Goal: Communication & Community: Participate in discussion

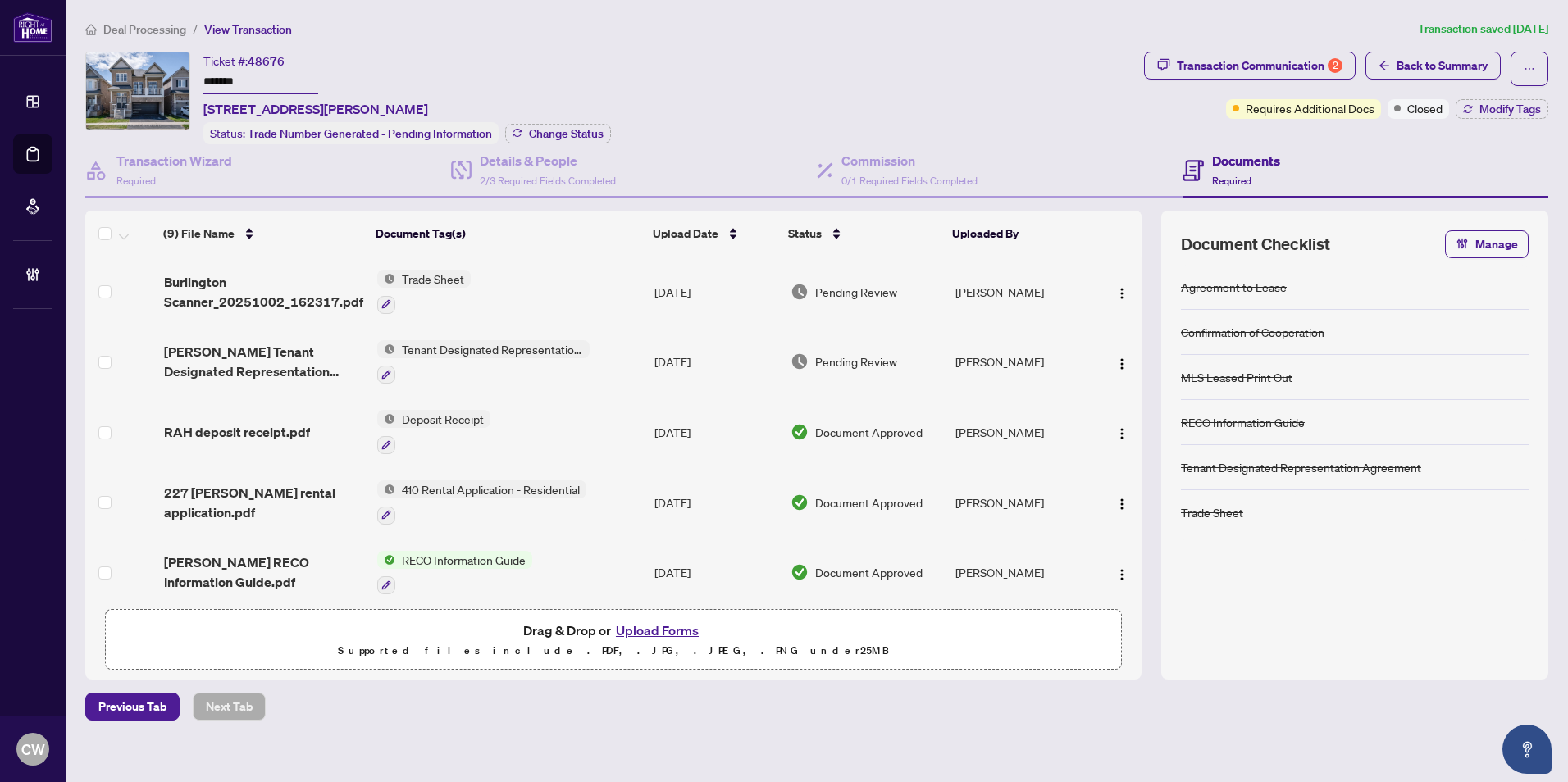
click at [234, 76] on input "*******" at bounding box center [261, 82] width 115 height 24
drag, startPoint x: 192, startPoint y: 73, endPoint x: 144, endPoint y: 73, distance: 48.0
click at [144, 73] on div "Ticket #: 48676 ******* [STREET_ADDRESS][PERSON_NAME] Status: Trade Number Gene…" at bounding box center [611, 97] width 1052 height 92
click at [1424, 69] on span "Back to Summary" at bounding box center [1442, 65] width 91 height 26
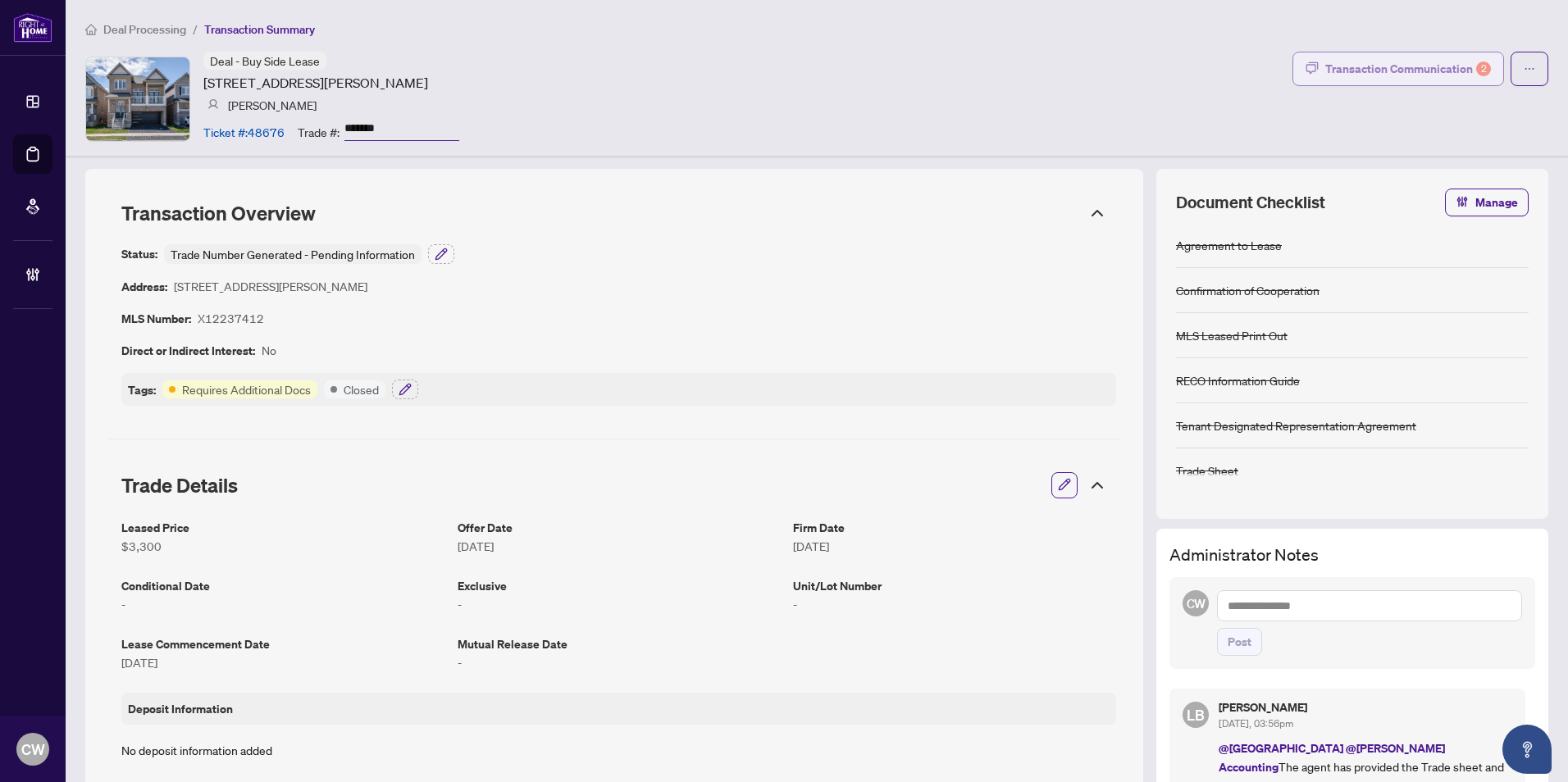
click at [1430, 68] on div "Transaction Communication 2" at bounding box center [1408, 68] width 166 height 26
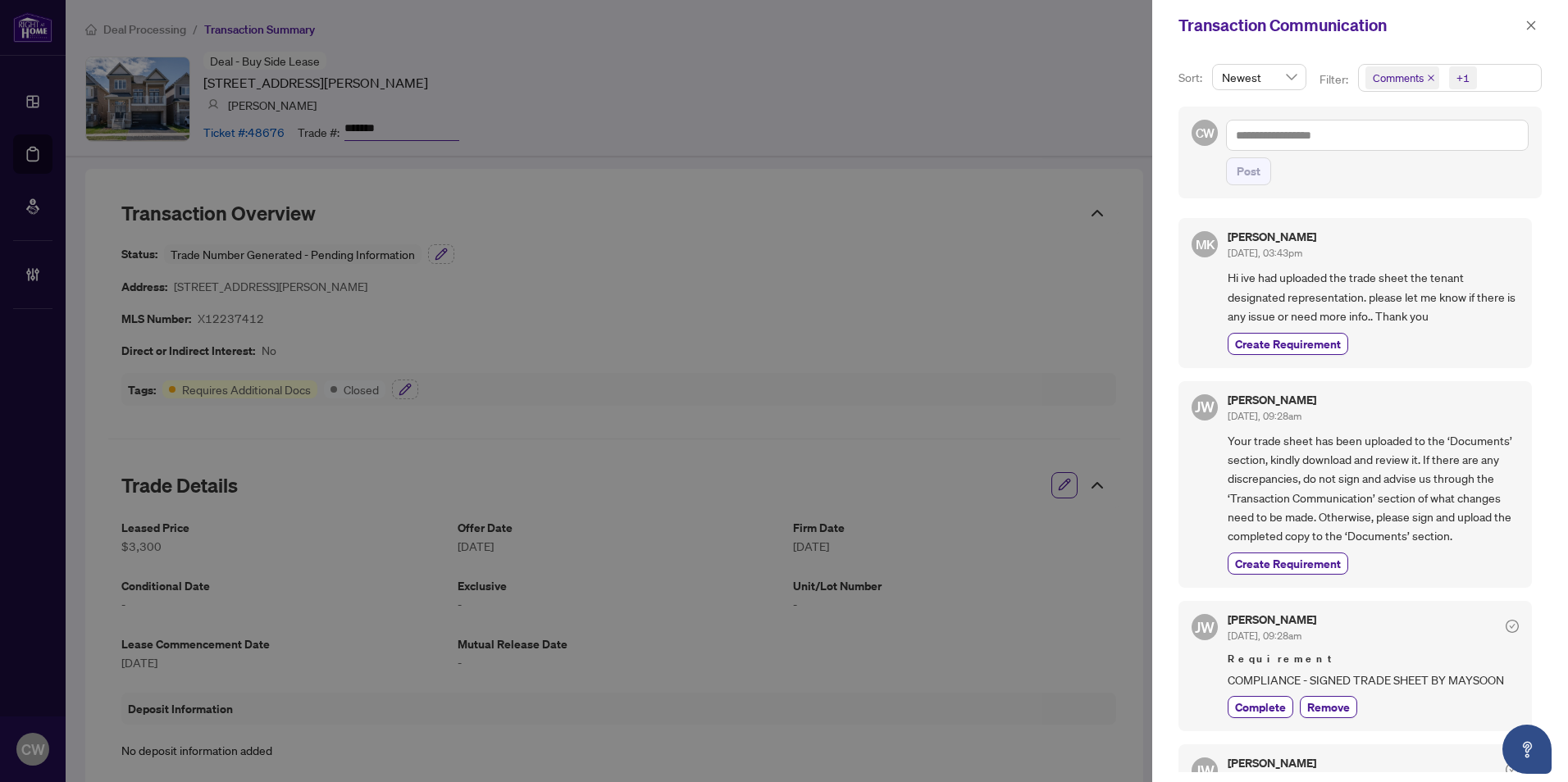
click at [1428, 76] on icon "close" at bounding box center [1431, 77] width 8 height 8
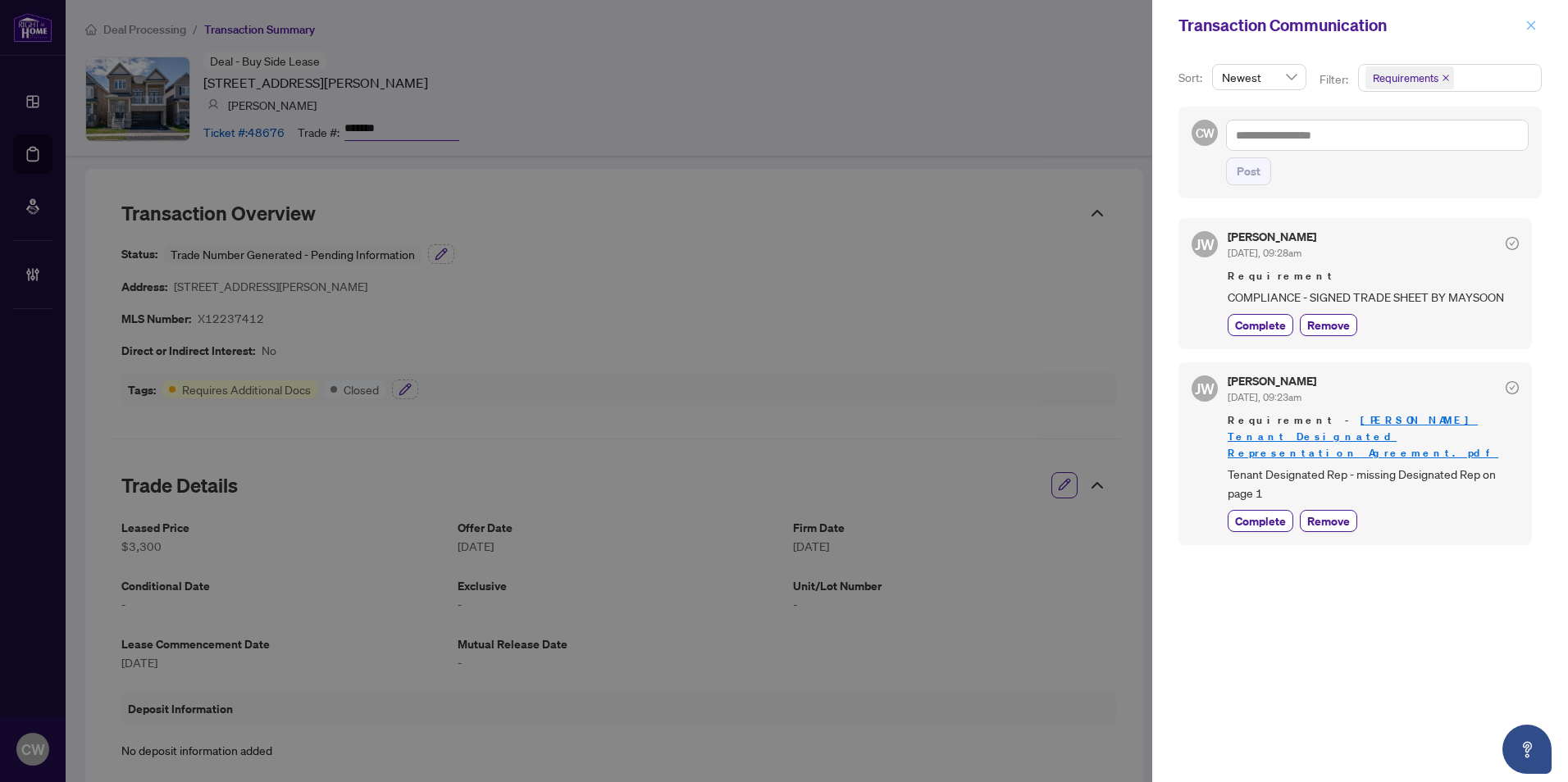
click at [1528, 31] on icon "close" at bounding box center [1531, 26] width 12 height 12
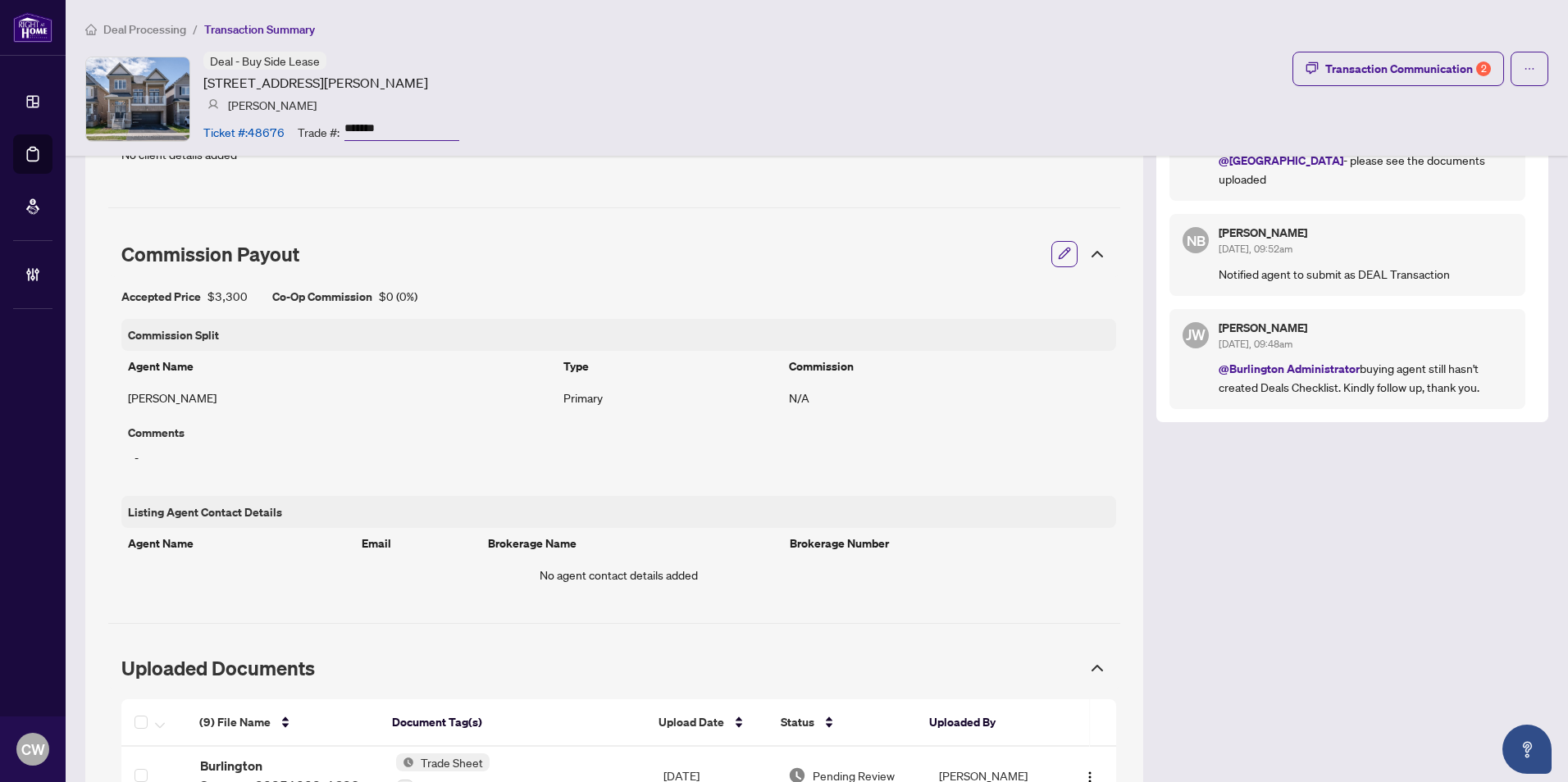
scroll to position [984, 0]
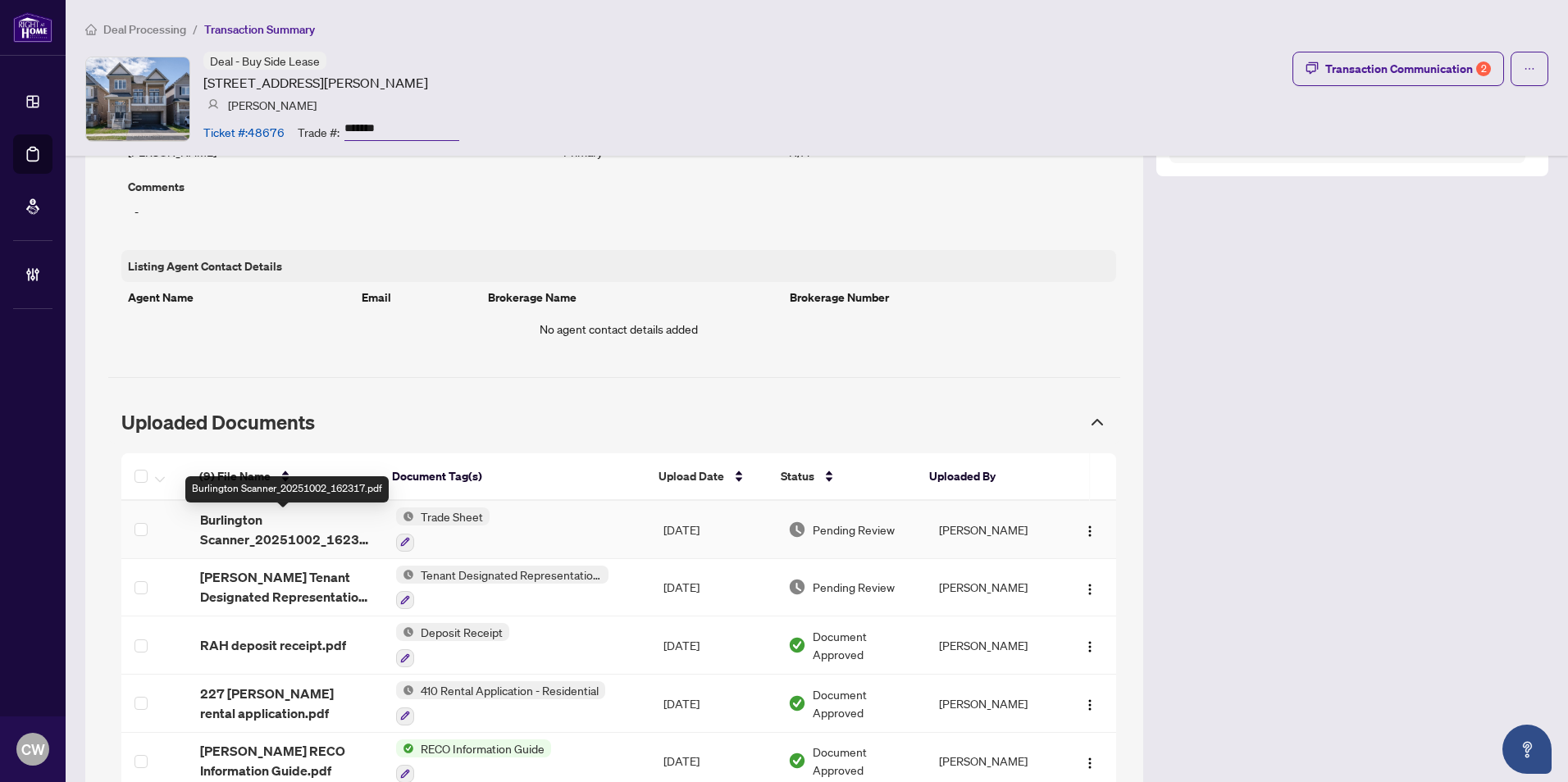
click at [238, 538] on span "Burlington Scanner_20251002_162317.pdf" at bounding box center [285, 530] width 169 height 40
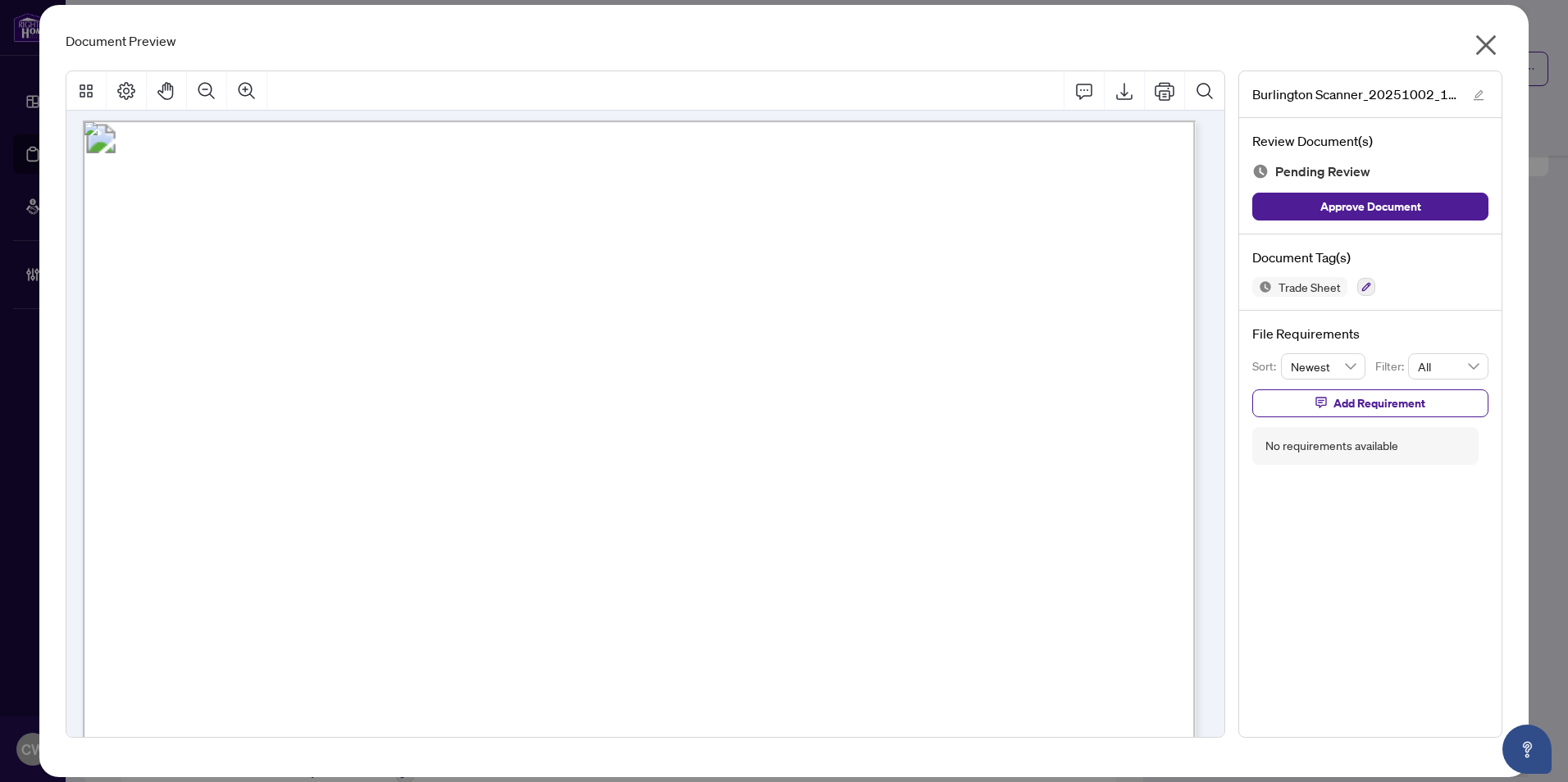
scroll to position [0, 0]
click at [1493, 48] on icon "close" at bounding box center [1486, 45] width 26 height 26
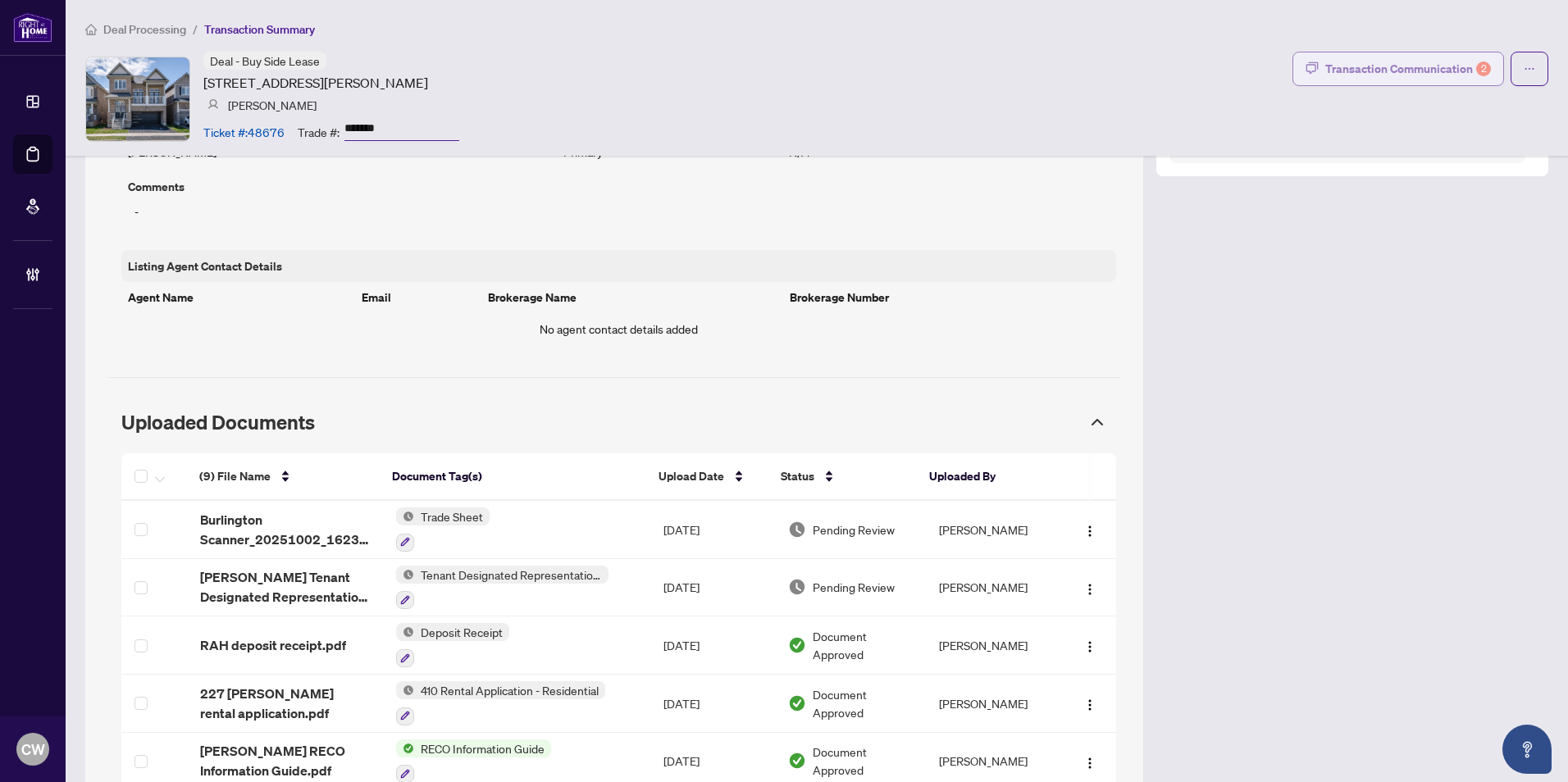
click at [1406, 78] on div "Transaction Communication 2" at bounding box center [1408, 68] width 166 height 26
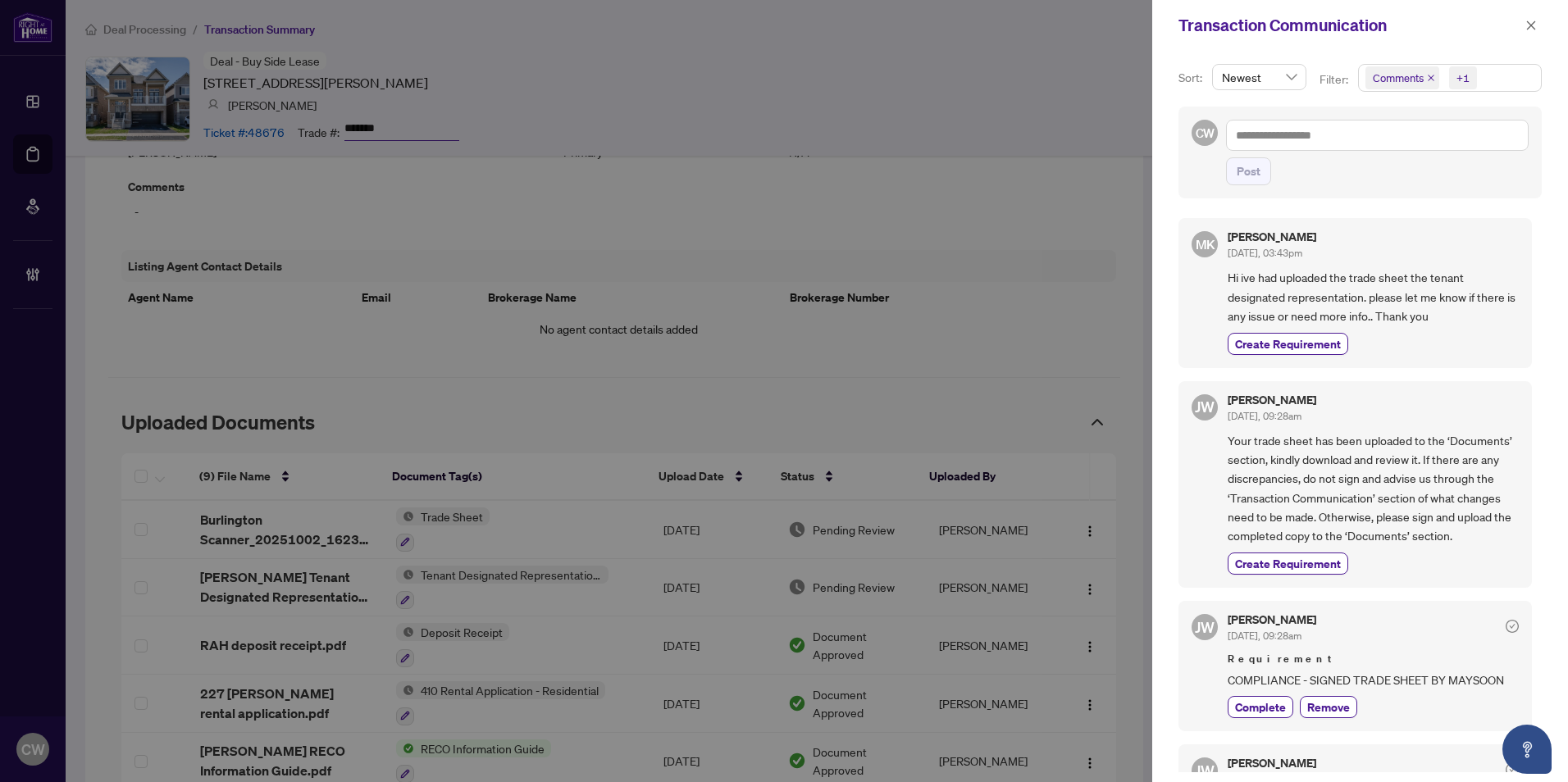
click at [1430, 76] on icon "close" at bounding box center [1431, 77] width 7 height 7
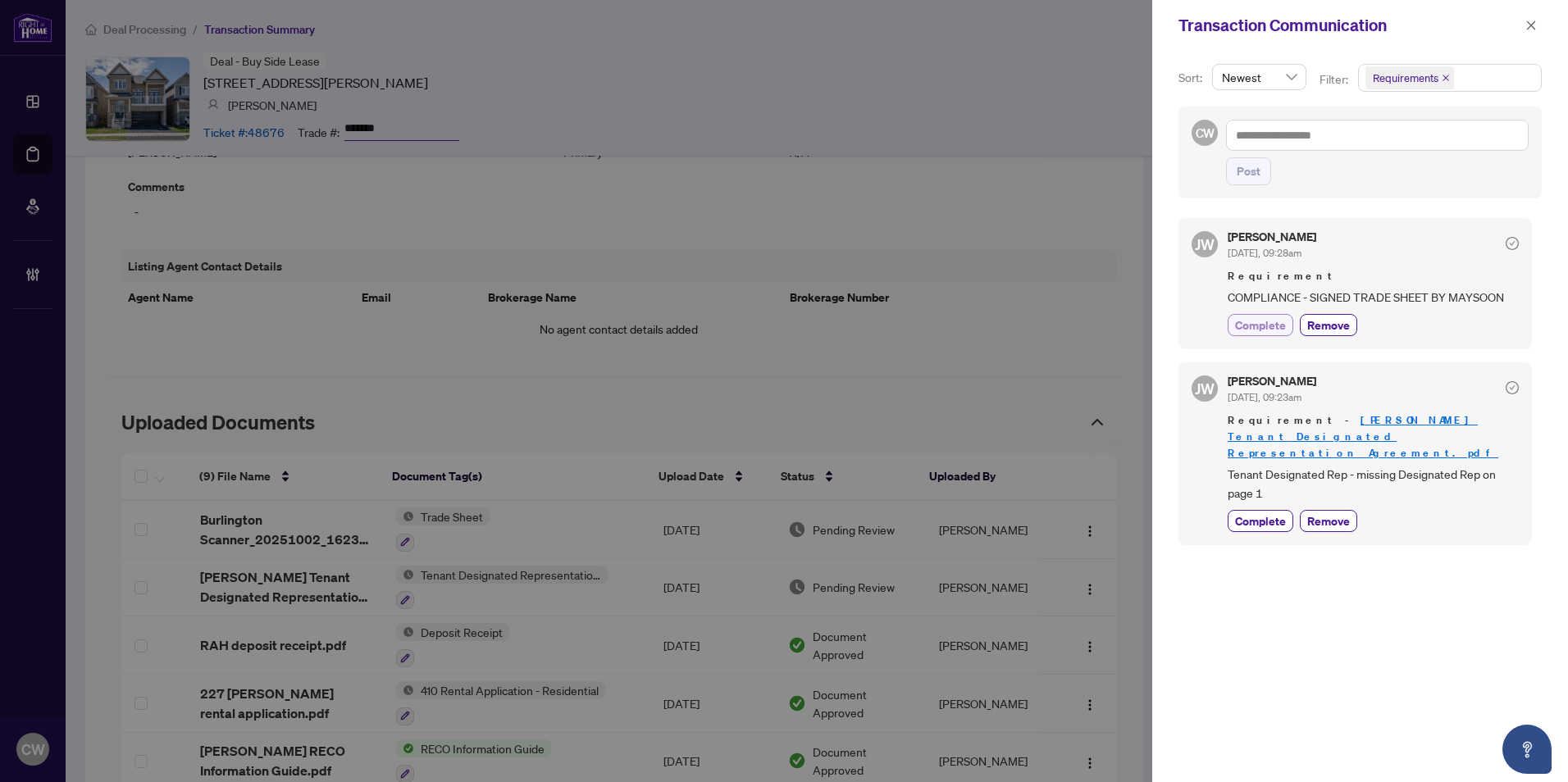
click at [1260, 324] on span "Complete" at bounding box center [1260, 325] width 51 height 17
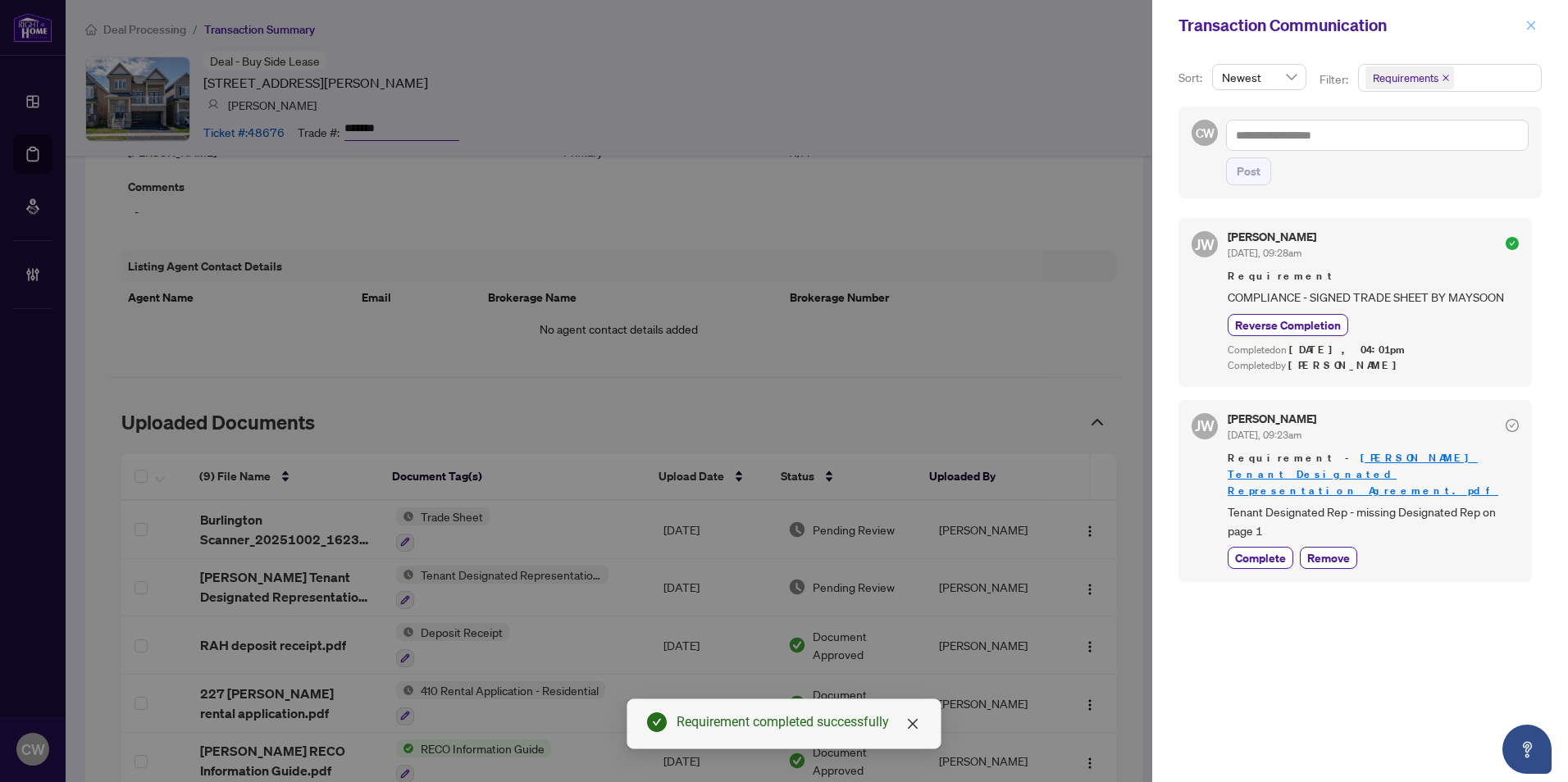
click at [1536, 28] on icon "close" at bounding box center [1531, 26] width 12 height 12
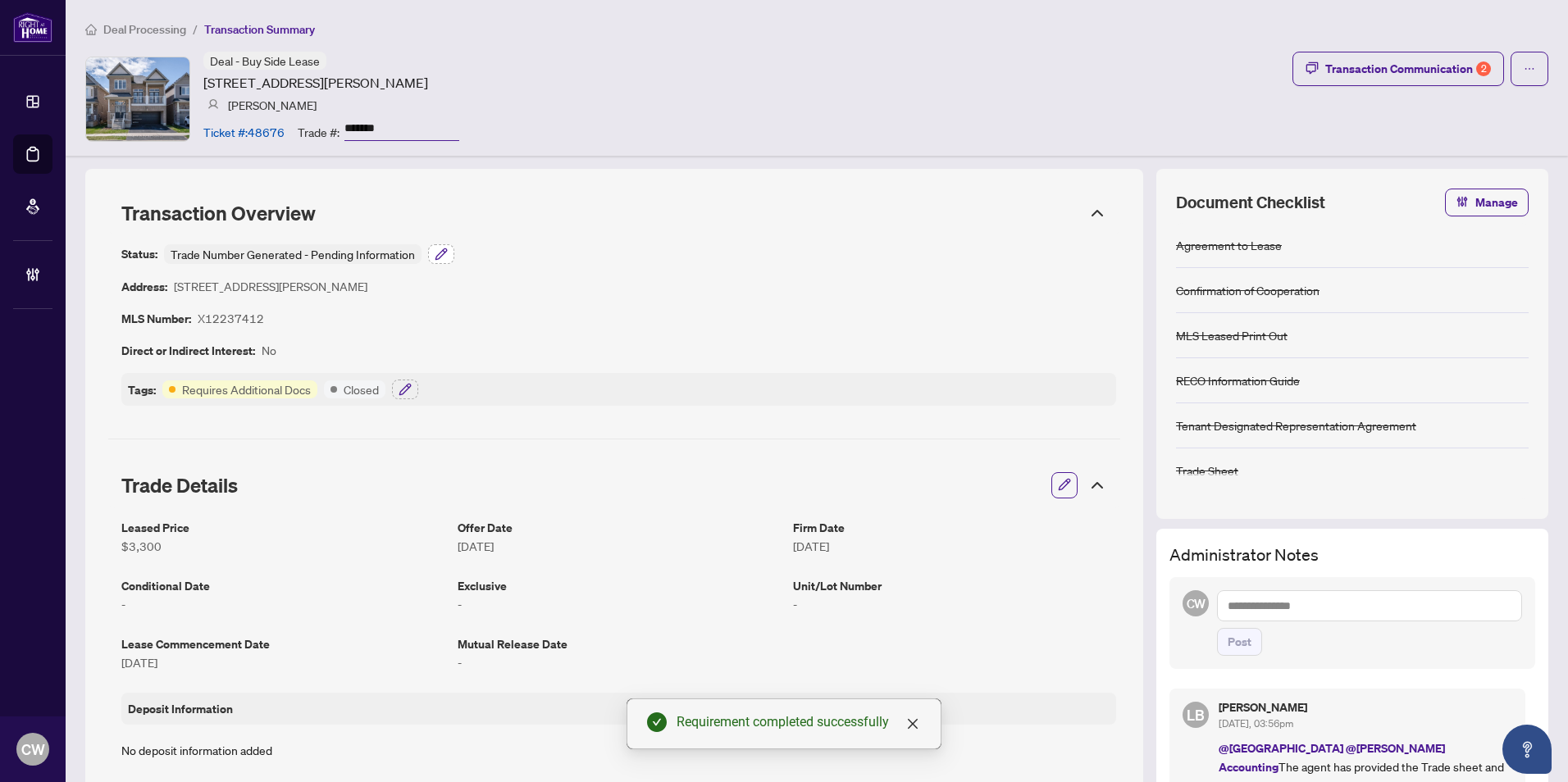
click at [442, 261] on icon "button" at bounding box center [441, 254] width 13 height 13
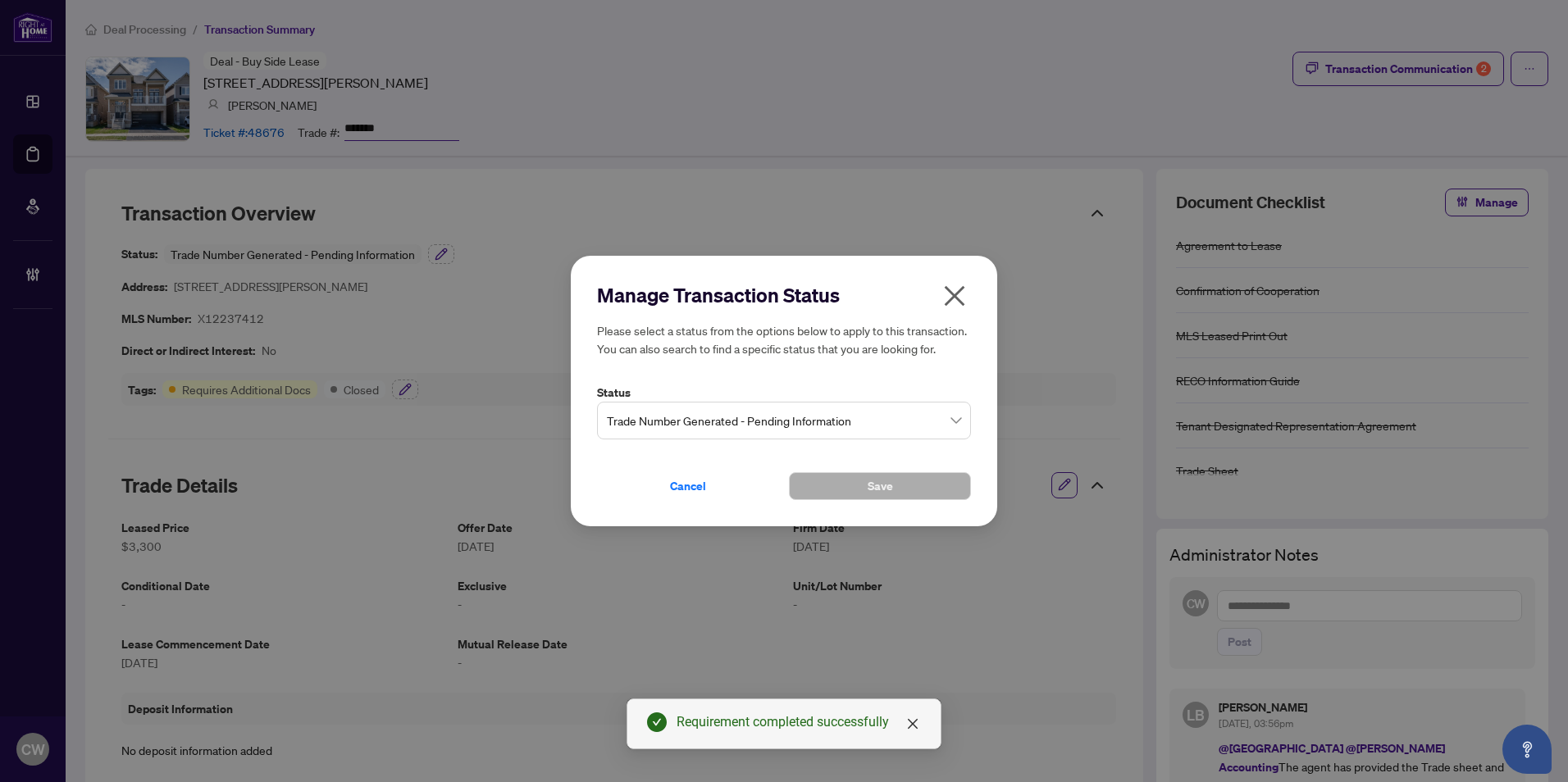
click at [687, 431] on span "Trade Number Generated - Pending Information" at bounding box center [784, 420] width 354 height 31
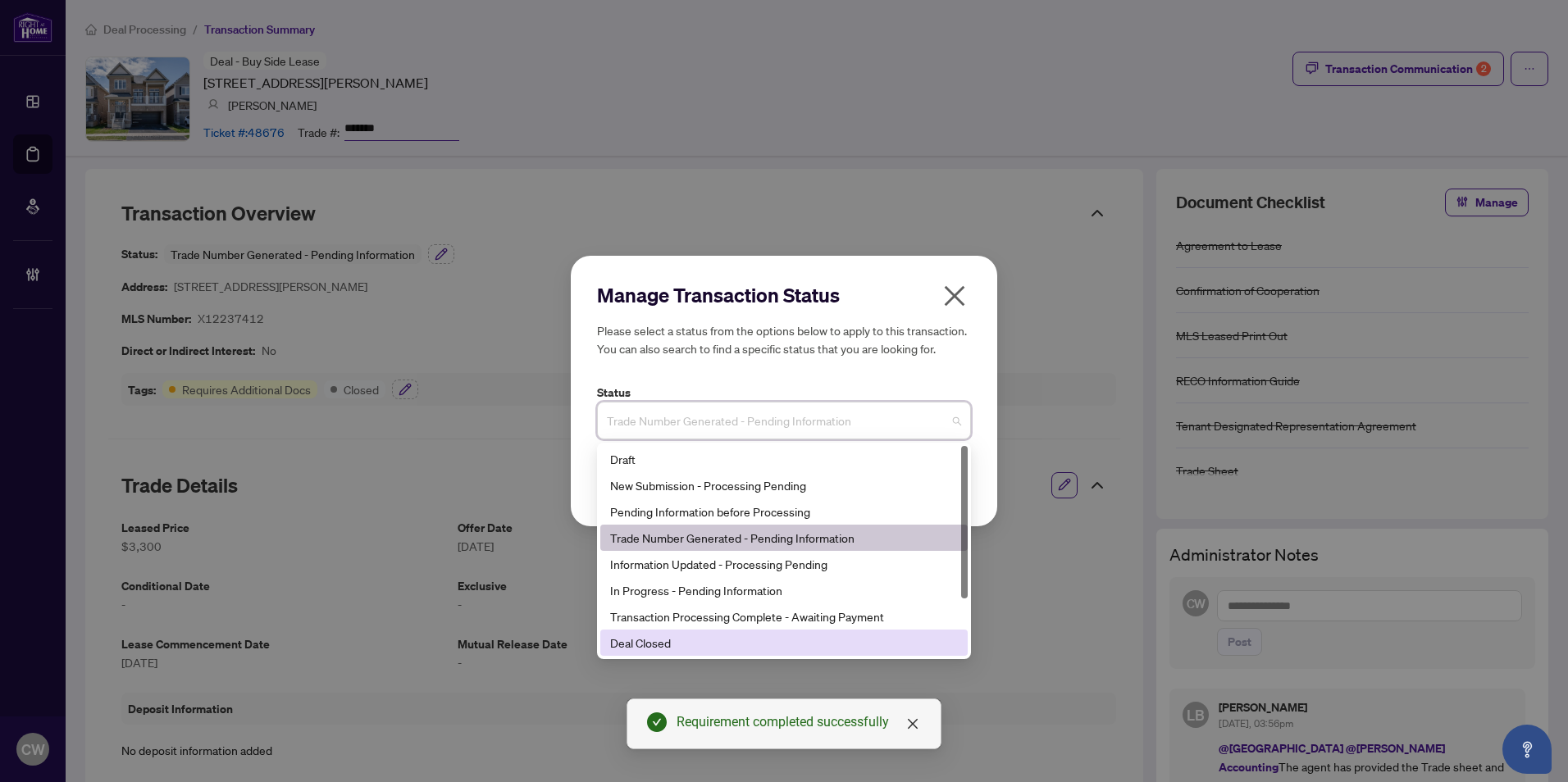
click at [692, 652] on div "Deal Closed" at bounding box center [784, 643] width 347 height 18
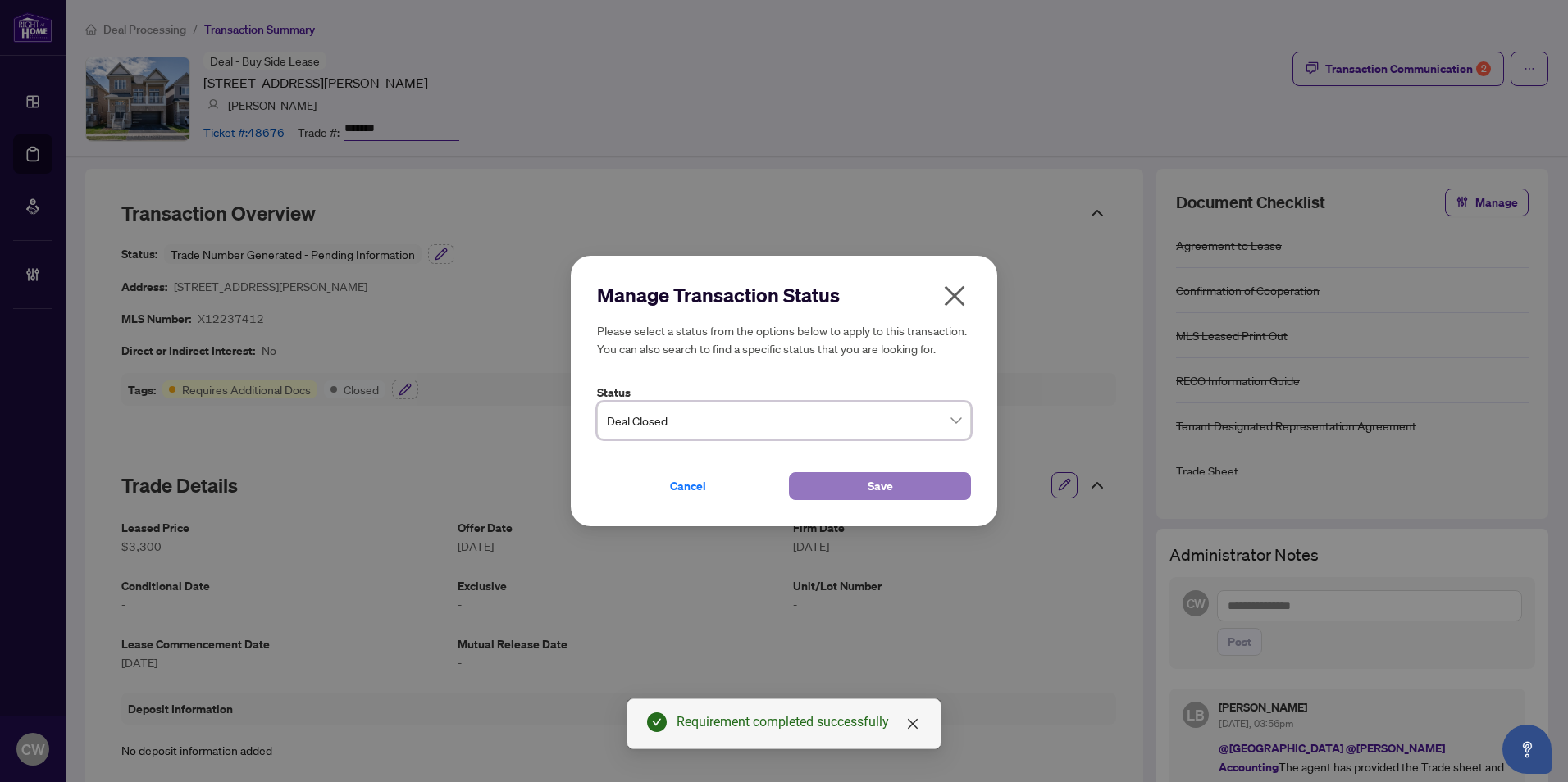
click at [903, 498] on button "Save" at bounding box center [879, 486] width 182 height 28
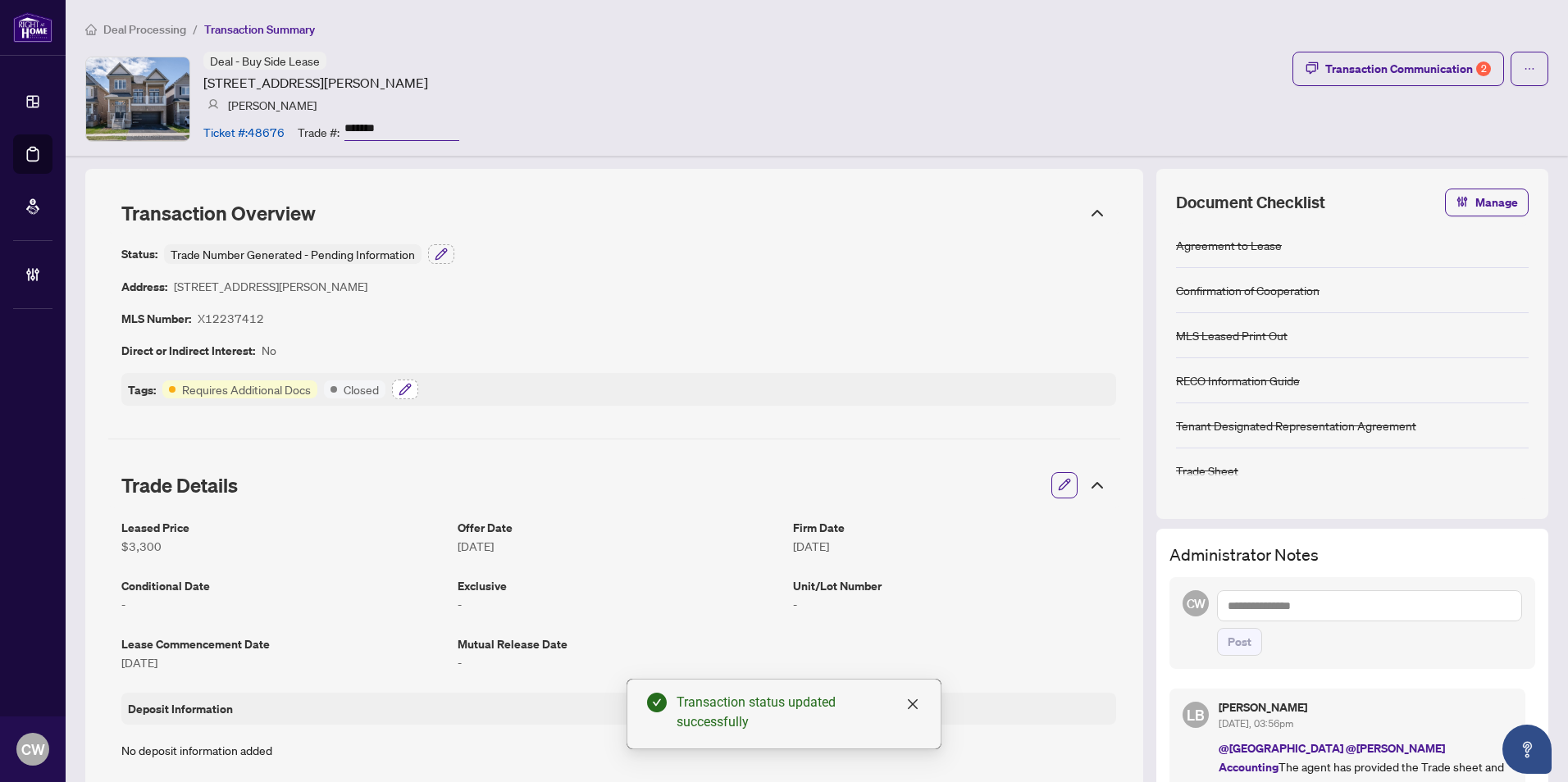
click at [399, 389] on icon "button" at bounding box center [405, 389] width 13 height 13
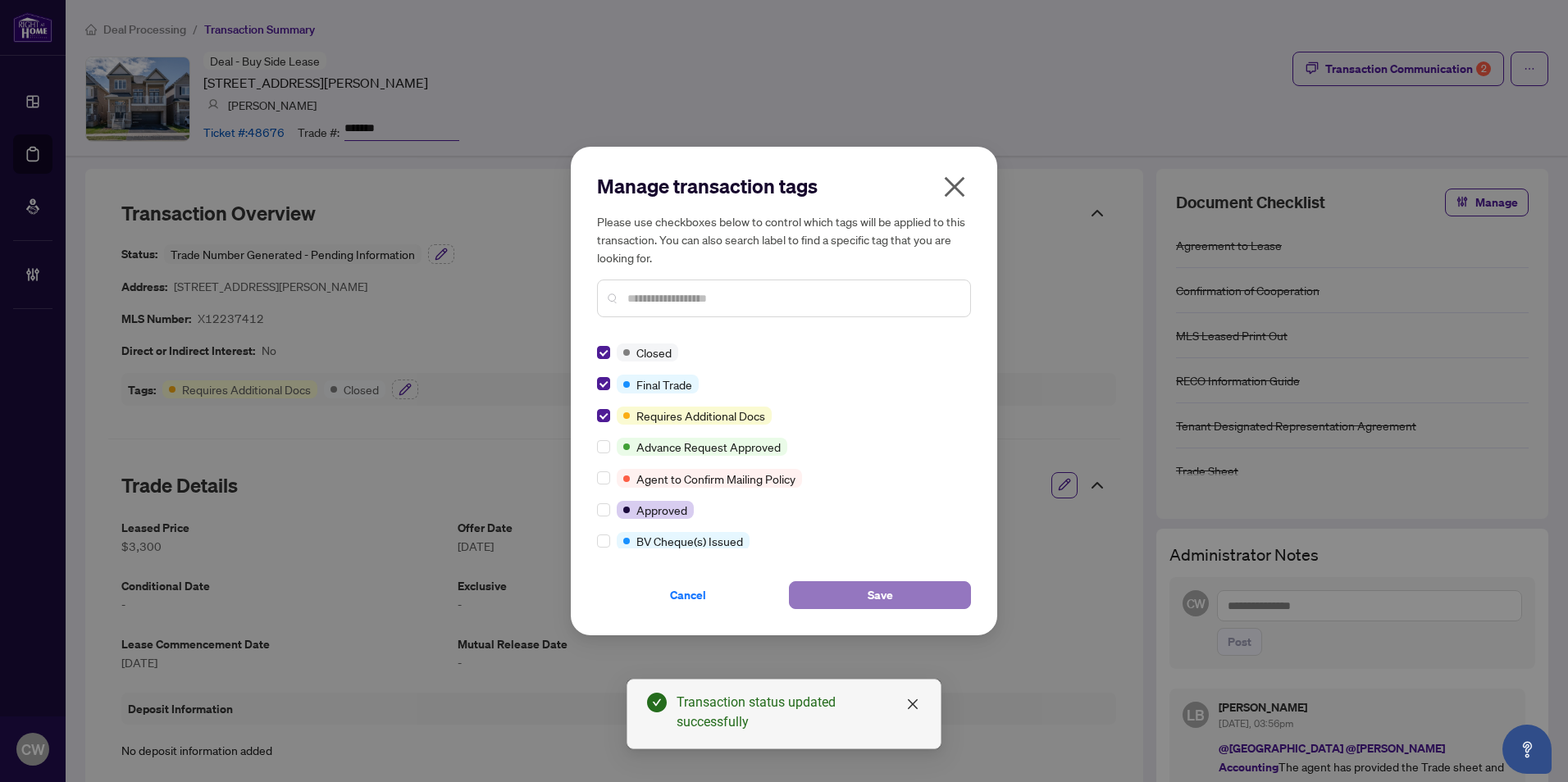
click at [886, 595] on span "Save" at bounding box center [880, 595] width 26 height 26
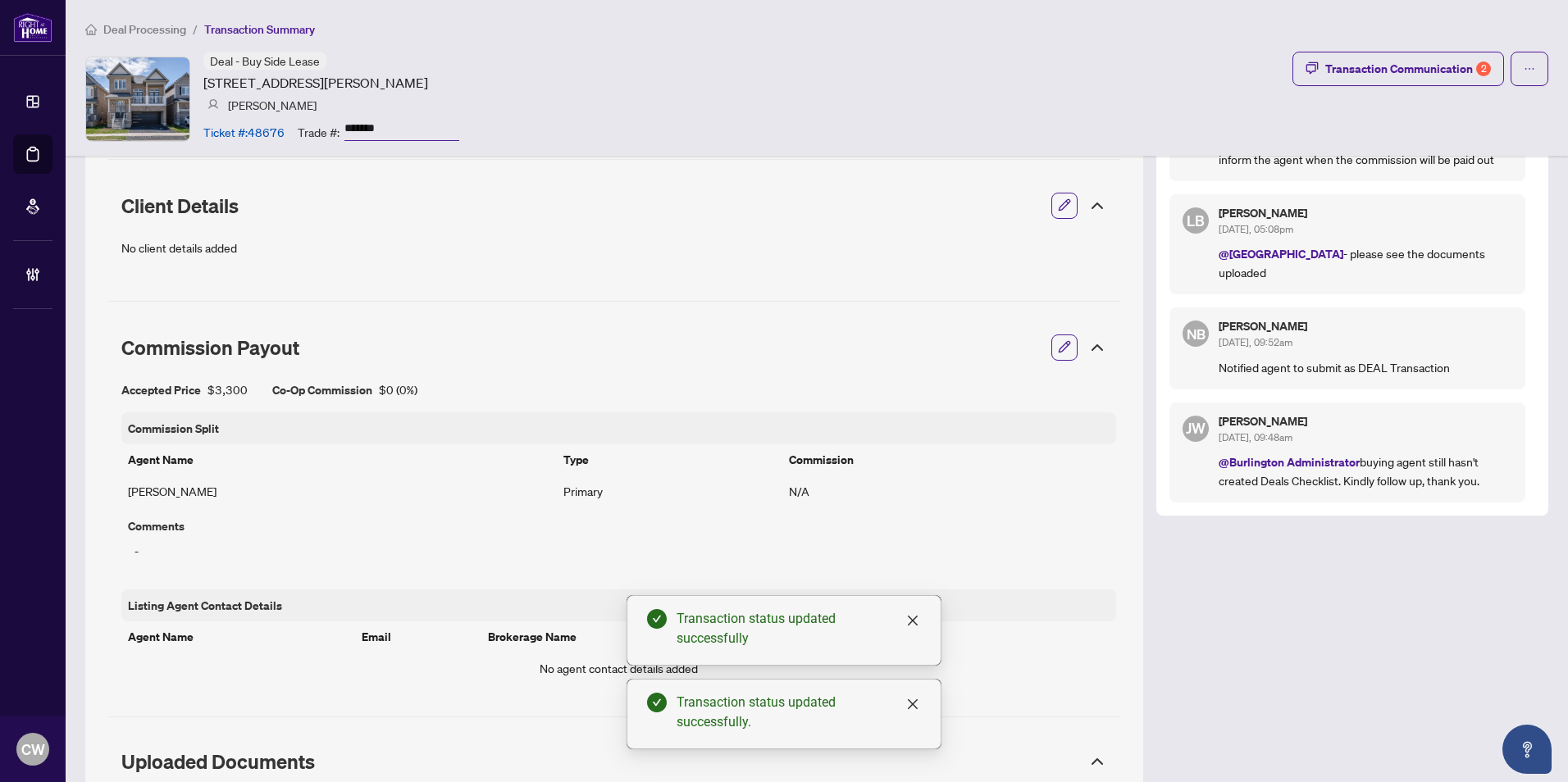
scroll to position [984, 0]
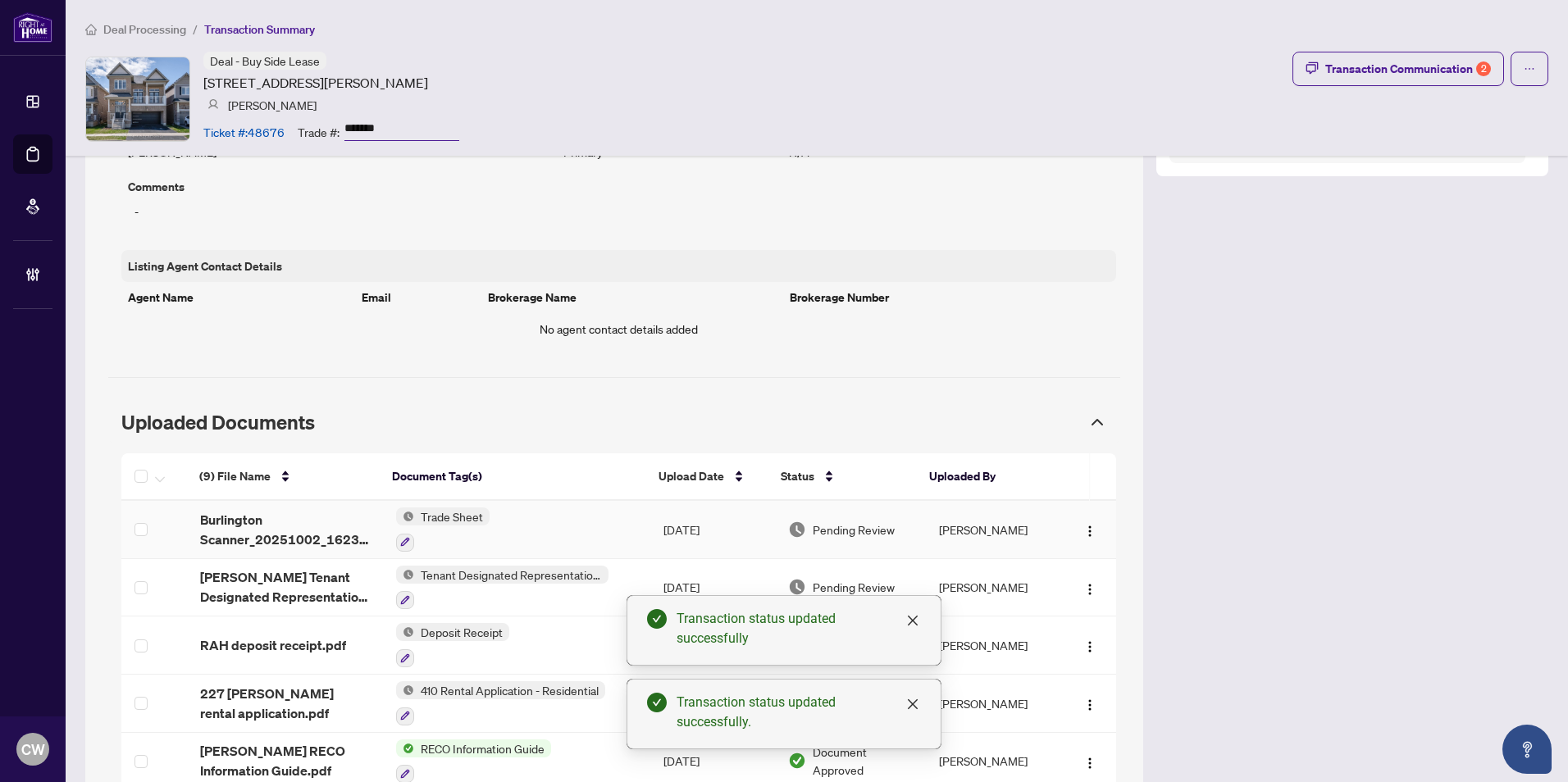
click at [237, 537] on span "Burlington Scanner_20251002_162317.pdf" at bounding box center [285, 530] width 169 height 40
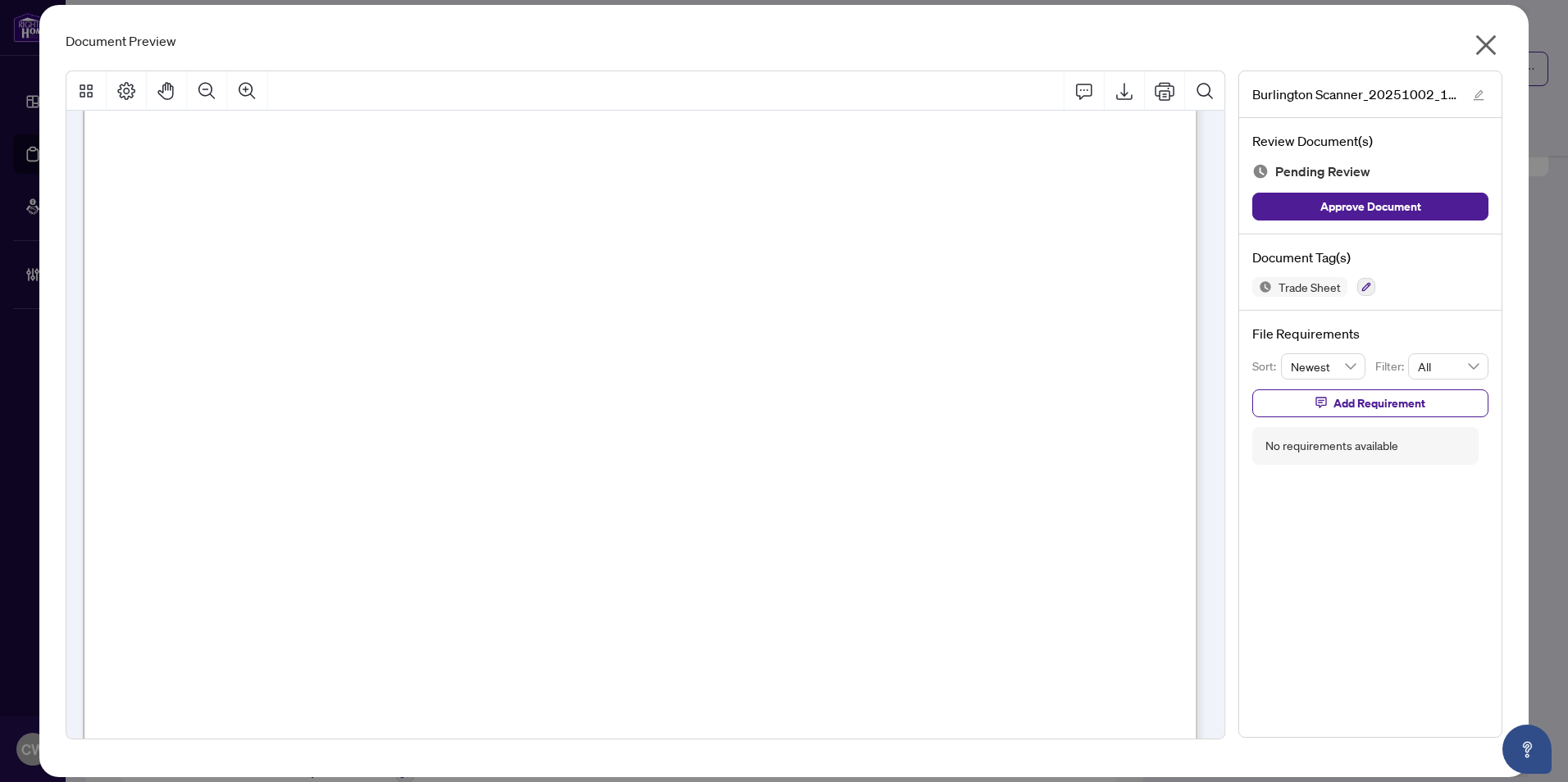
scroll to position [575, 0]
click at [1489, 46] on icon "close" at bounding box center [1487, 46] width 21 height 21
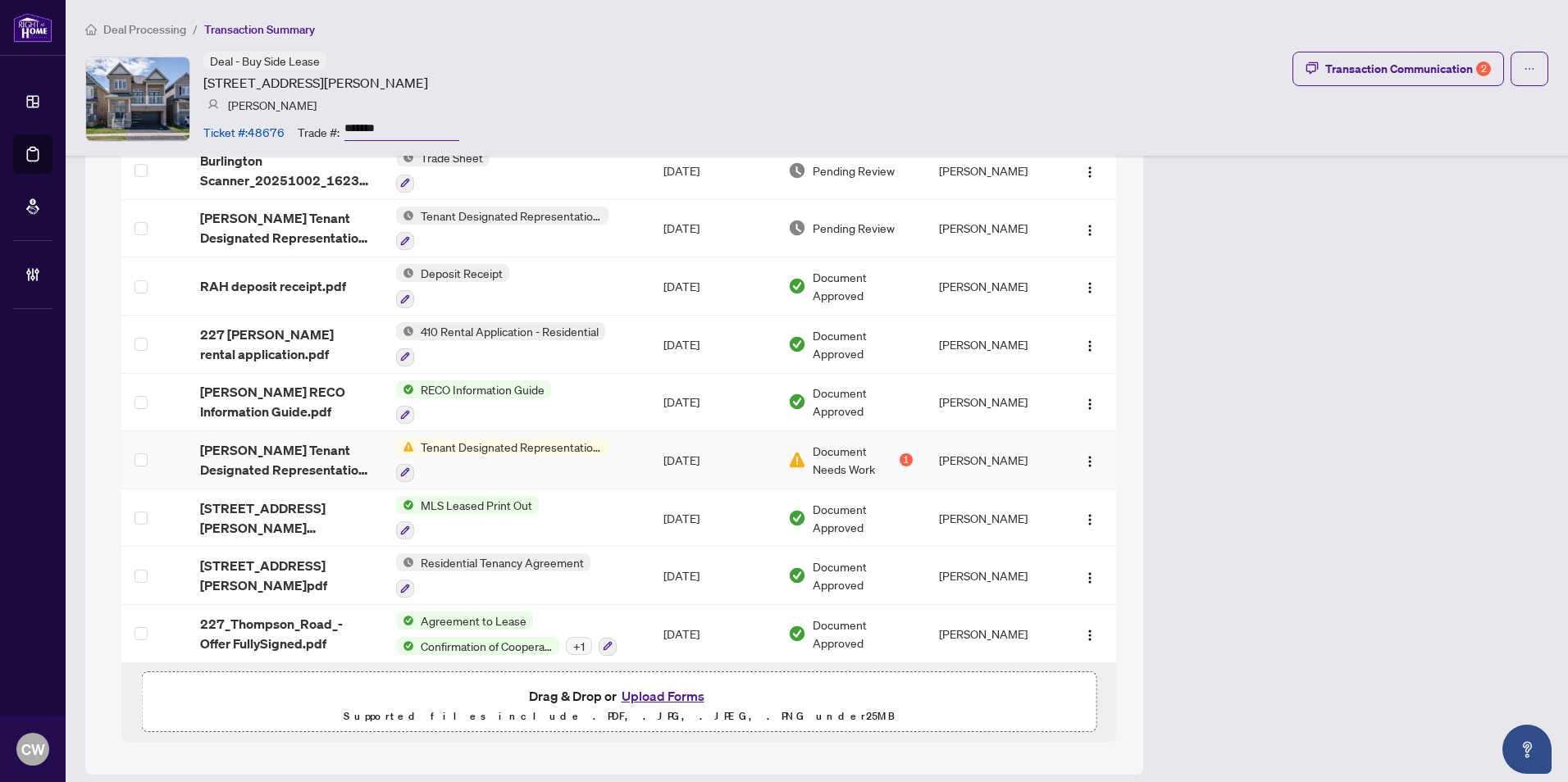
scroll to position [1349, 0]
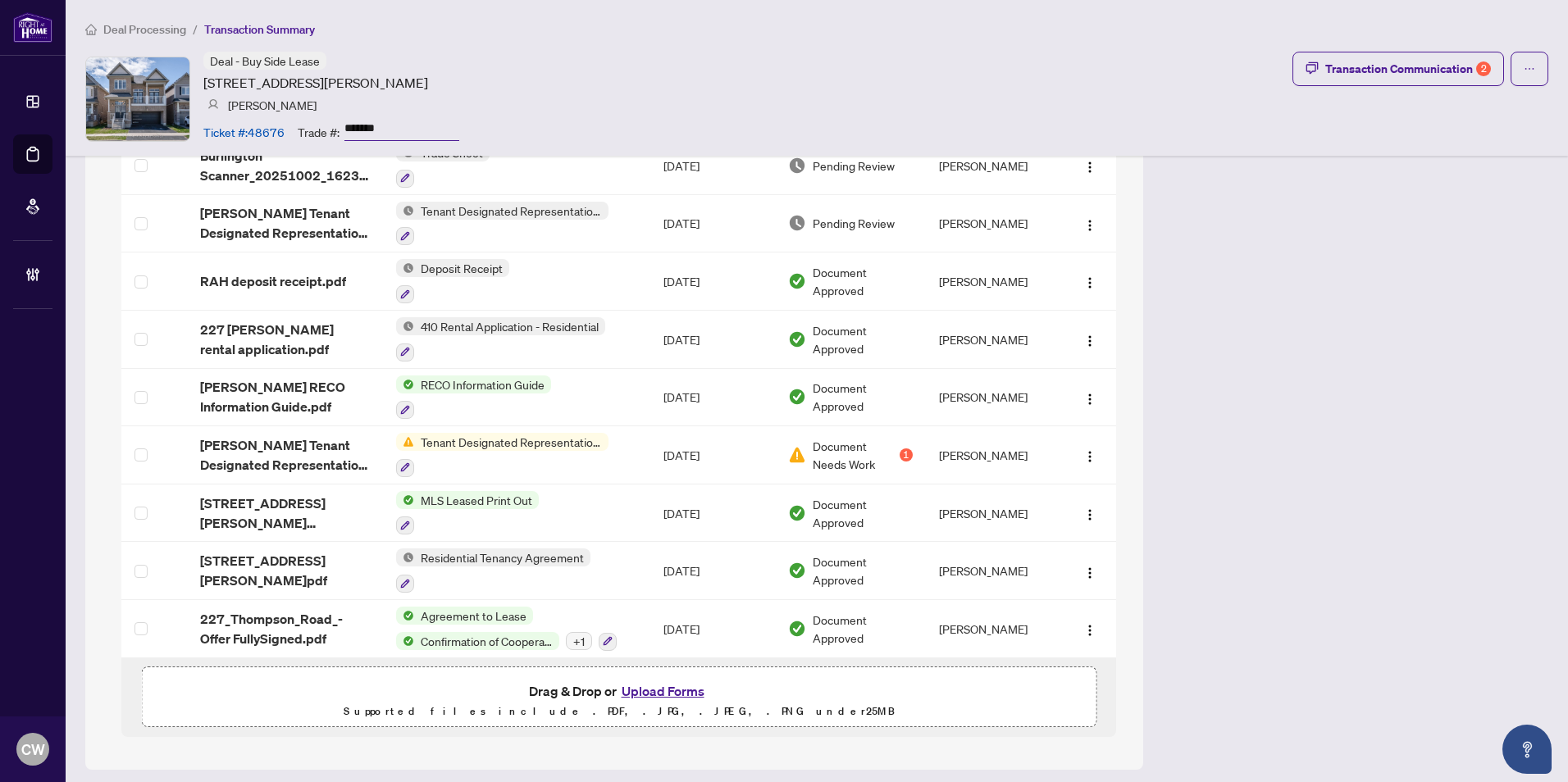
click at [653, 688] on button "Upload Forms" at bounding box center [662, 691] width 92 height 21
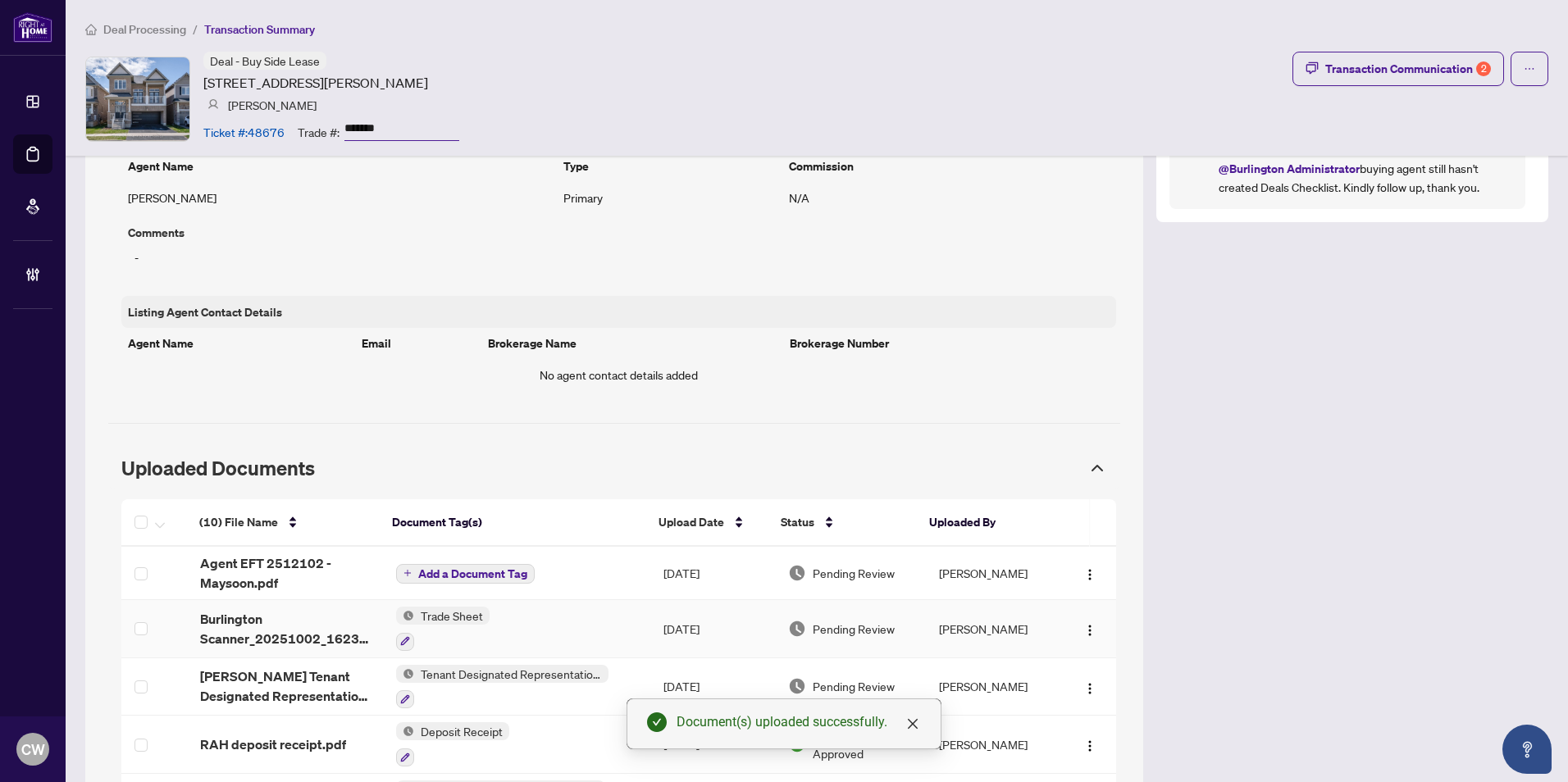
scroll to position [1103, 0]
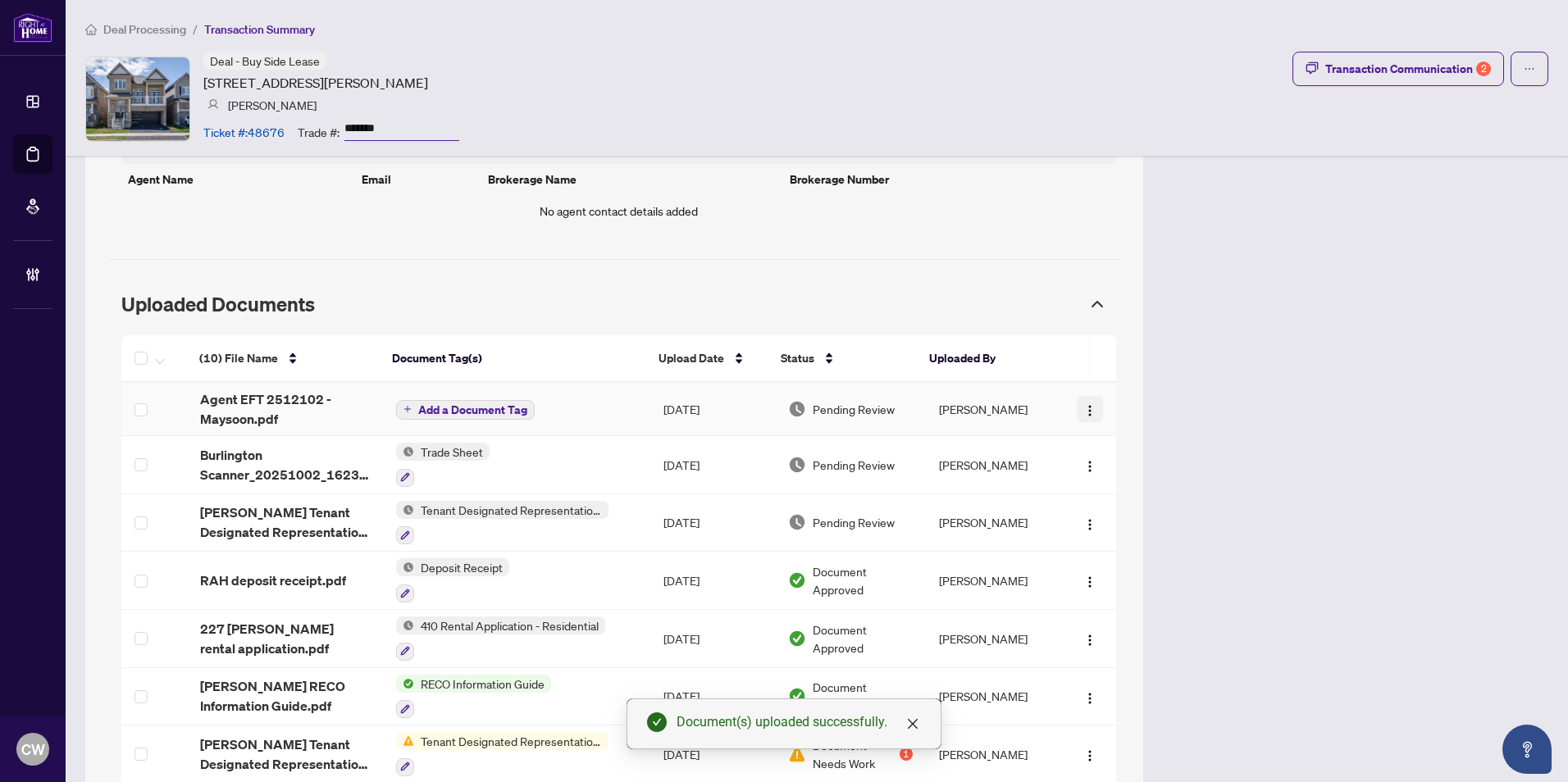
click at [1084, 411] on img "button" at bounding box center [1090, 410] width 13 height 13
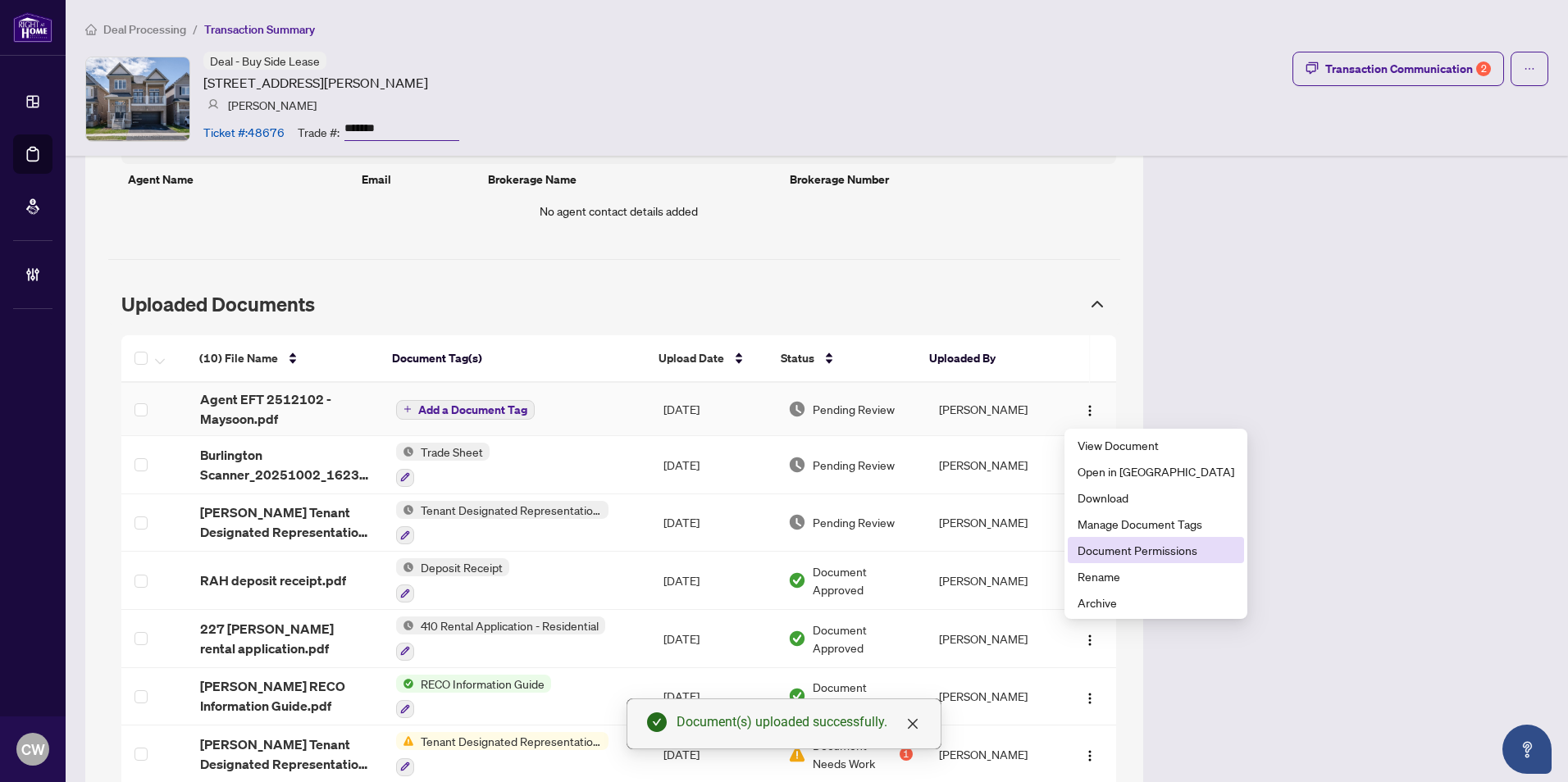
click at [1114, 556] on span "Document Permissions" at bounding box center [1156, 550] width 157 height 18
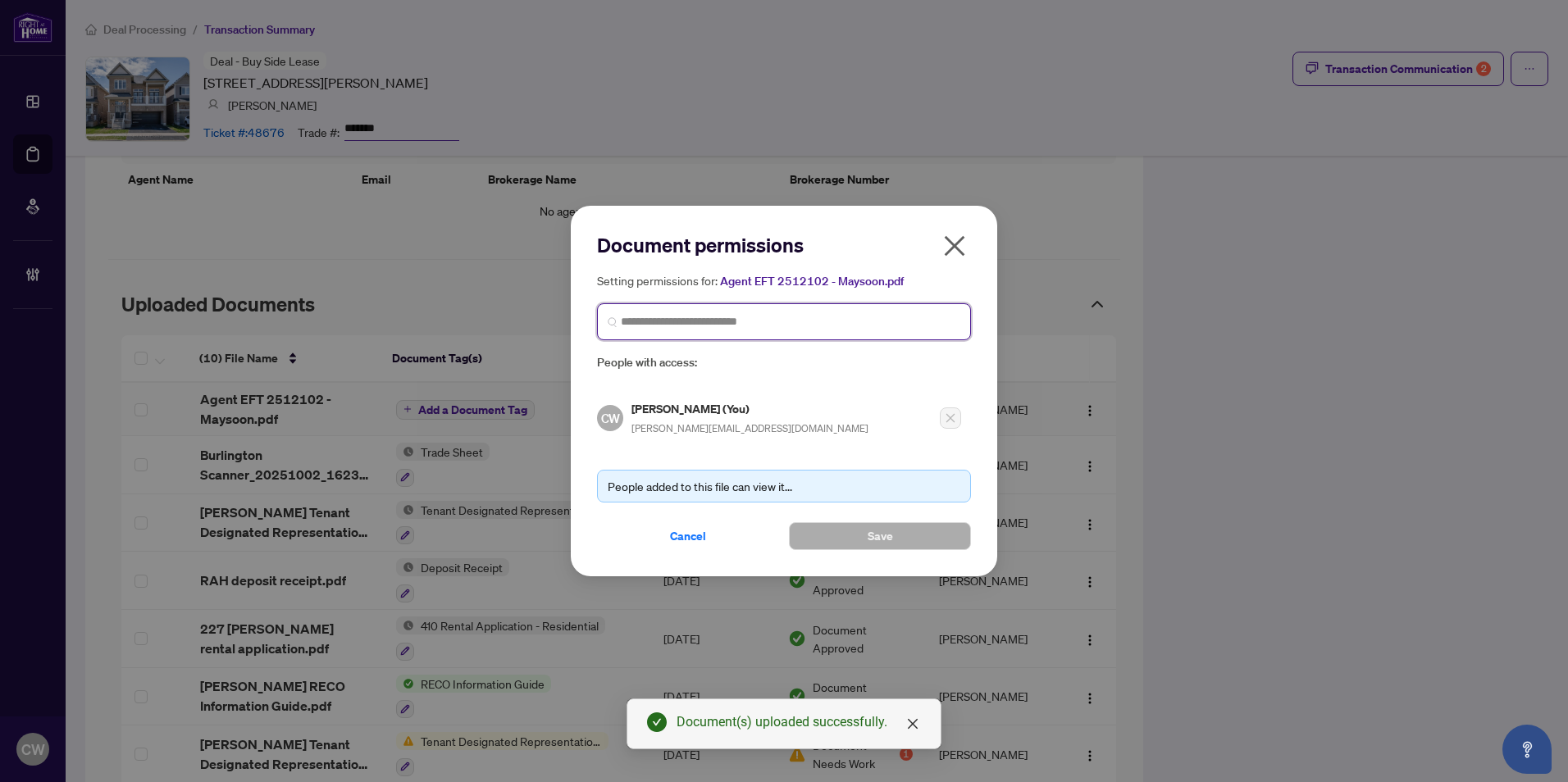
click at [792, 321] on input "search" at bounding box center [791, 322] width 339 height 17
paste input "**********"
type input "**********"
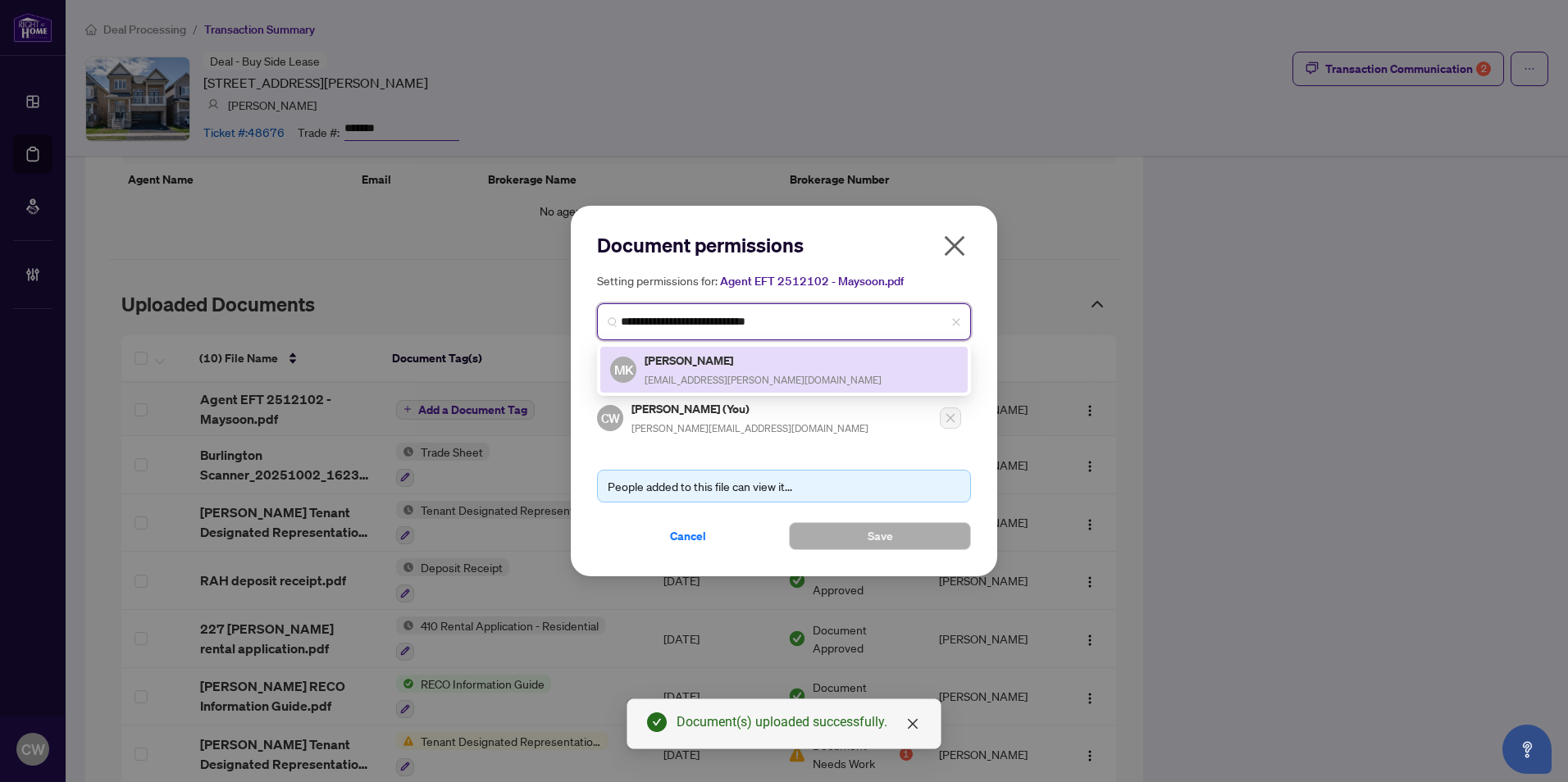
click at [703, 363] on h5 "[PERSON_NAME]" at bounding box center [763, 360] width 237 height 19
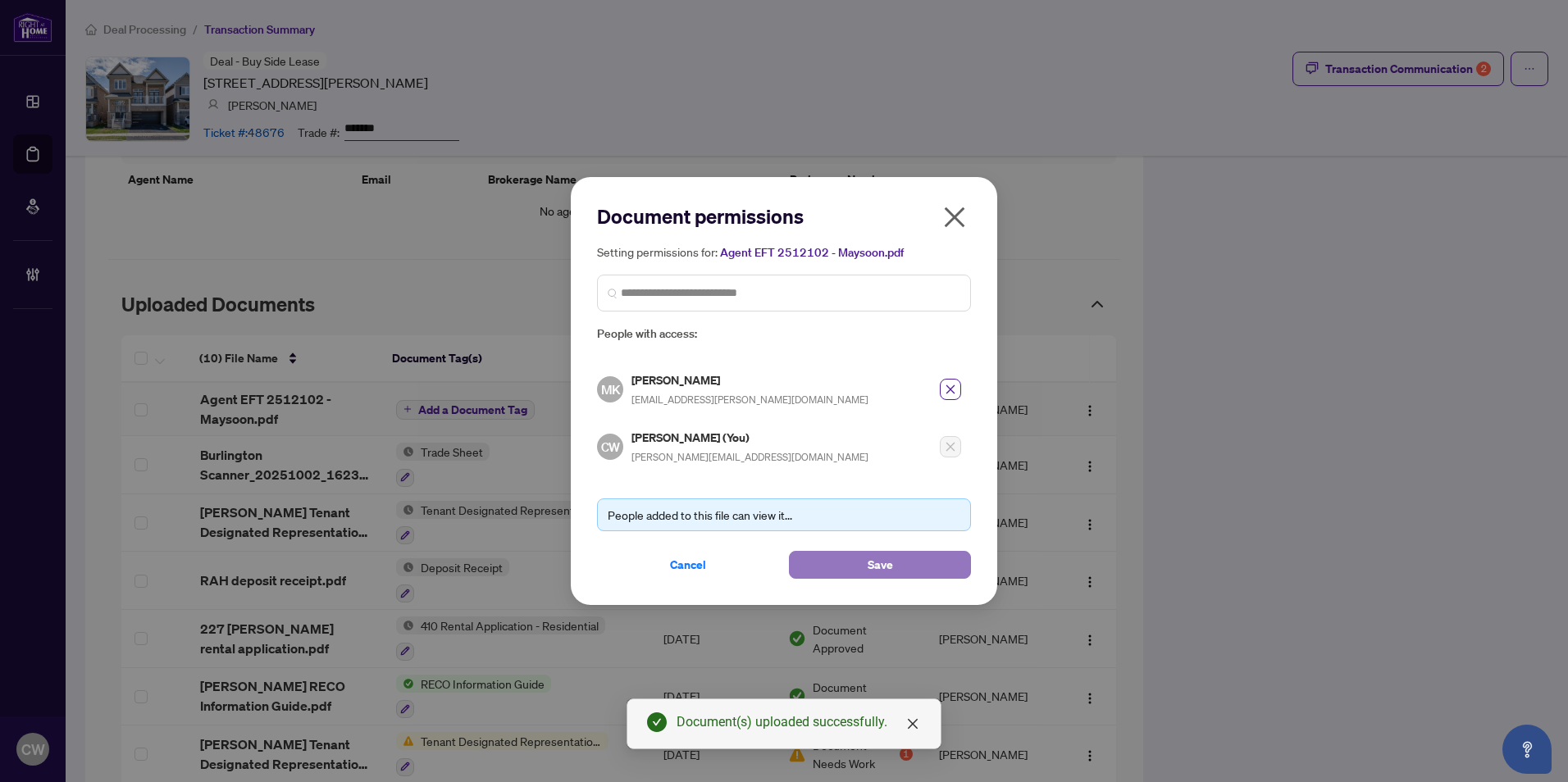
click at [875, 565] on span "Save" at bounding box center [880, 565] width 26 height 26
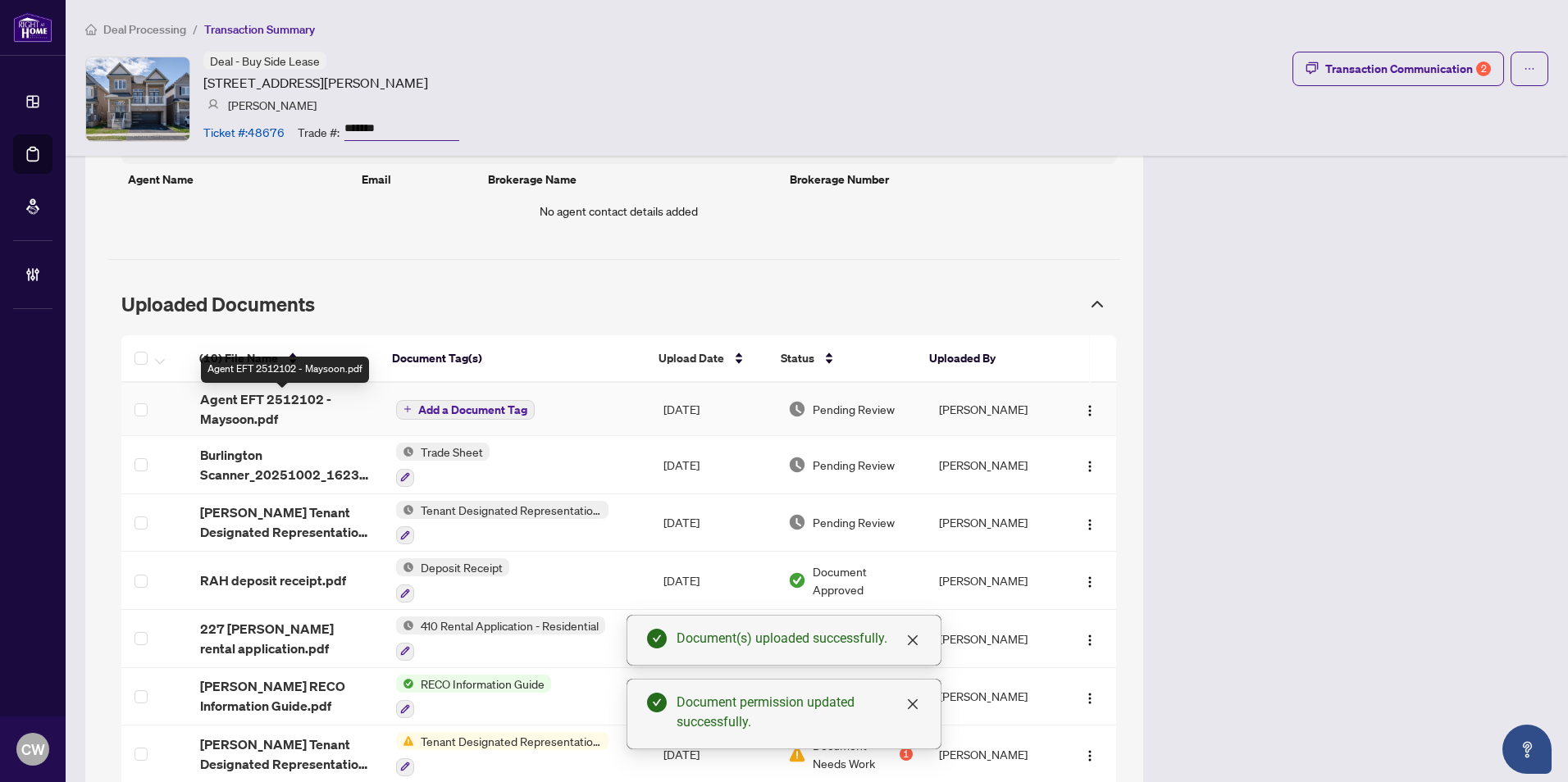
click at [270, 405] on span "Agent EFT 2512102 - Maysoon.pdf" at bounding box center [285, 410] width 169 height 40
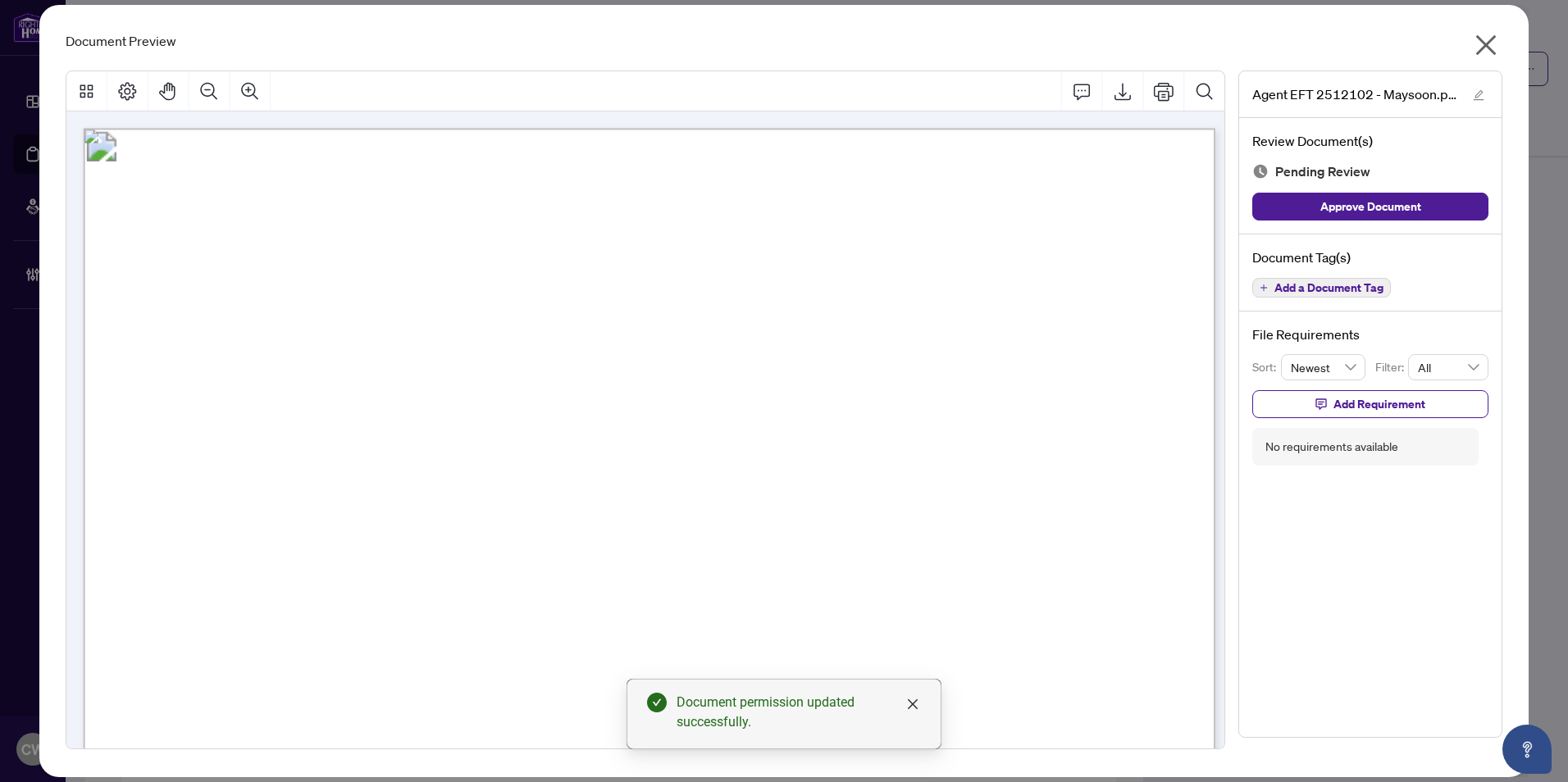
click at [1488, 38] on icon "close" at bounding box center [1486, 45] width 26 height 26
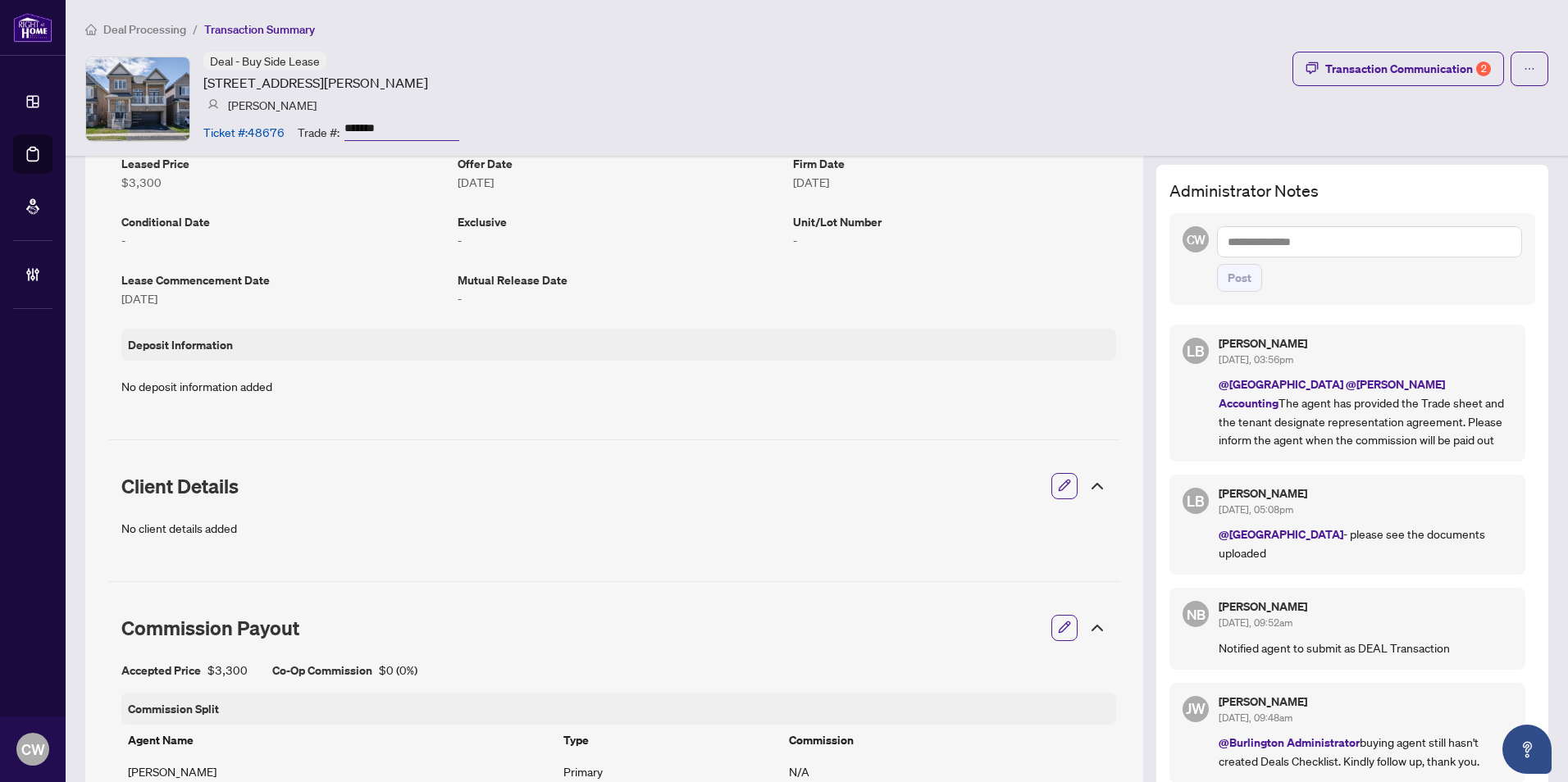
scroll to position [118, 0]
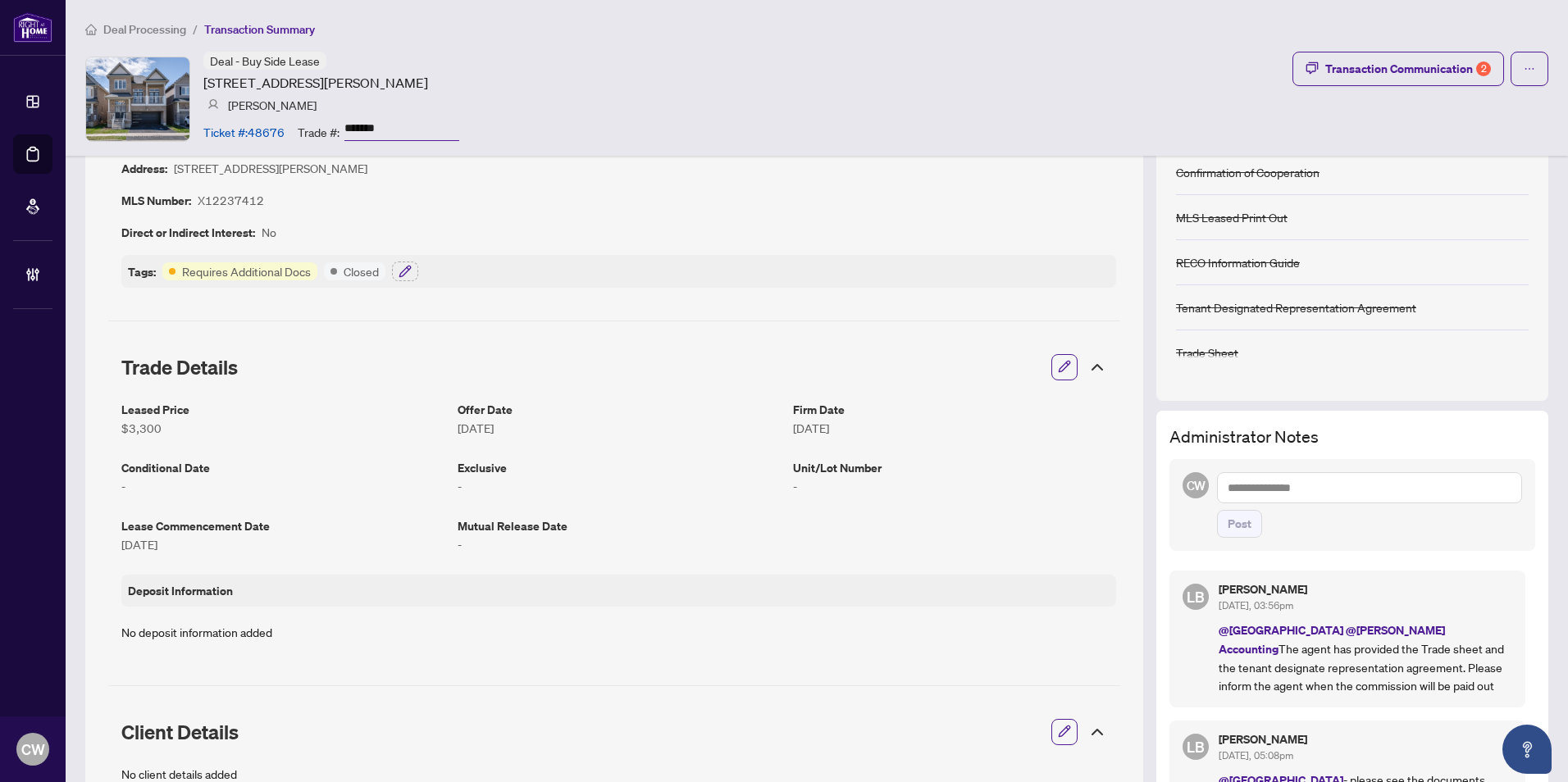
click at [1295, 483] on textarea at bounding box center [1369, 487] width 305 height 31
paste textarea "**********"
click at [1420, 499] on b "[PERSON_NAME]" at bounding box center [1457, 498] width 88 height 15
type textarea "**********"
drag, startPoint x: 1232, startPoint y: 527, endPoint x: 1265, endPoint y: 528, distance: 33.0
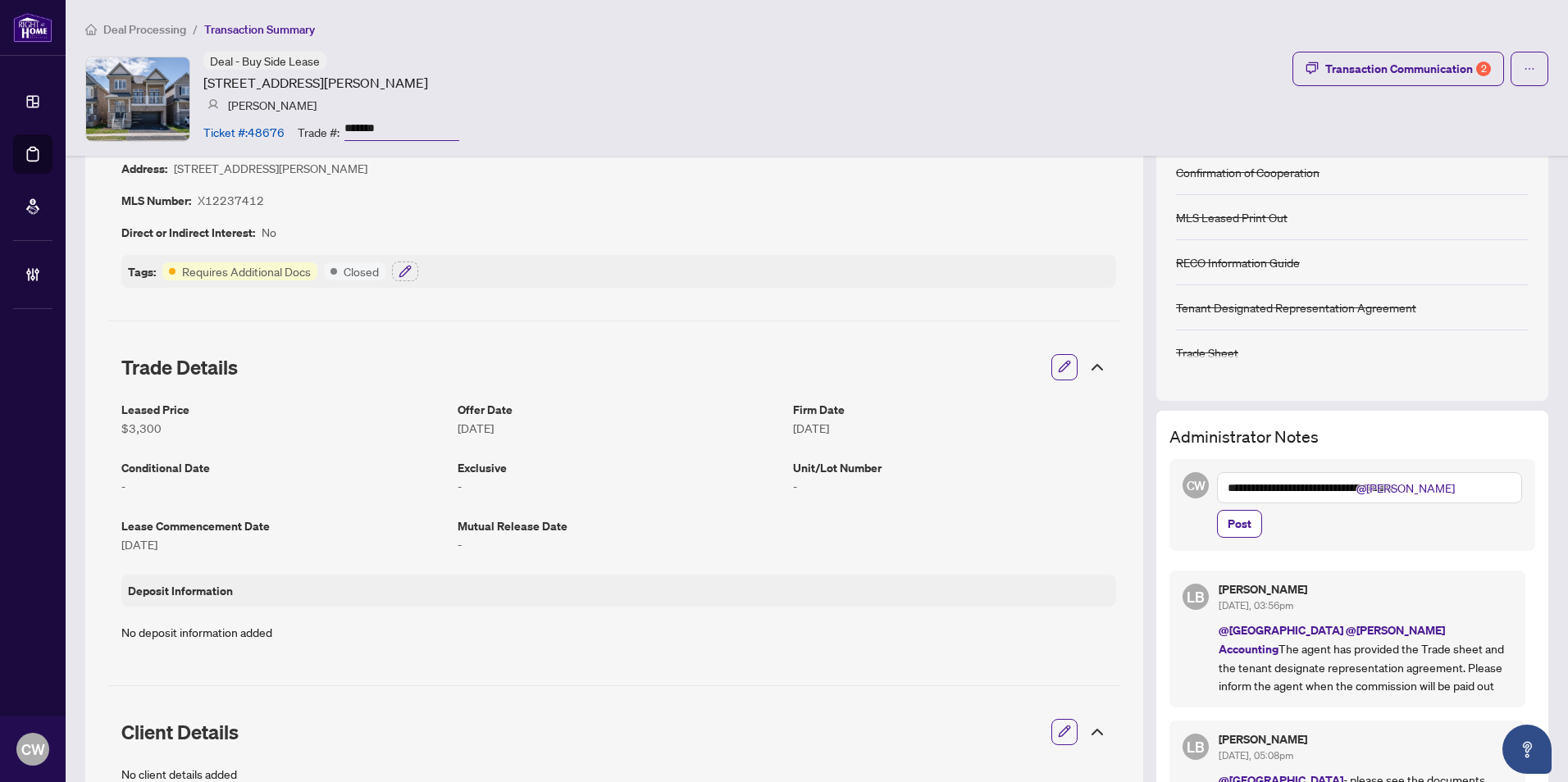
click at [1232, 527] on span "Post" at bounding box center [1240, 524] width 24 height 26
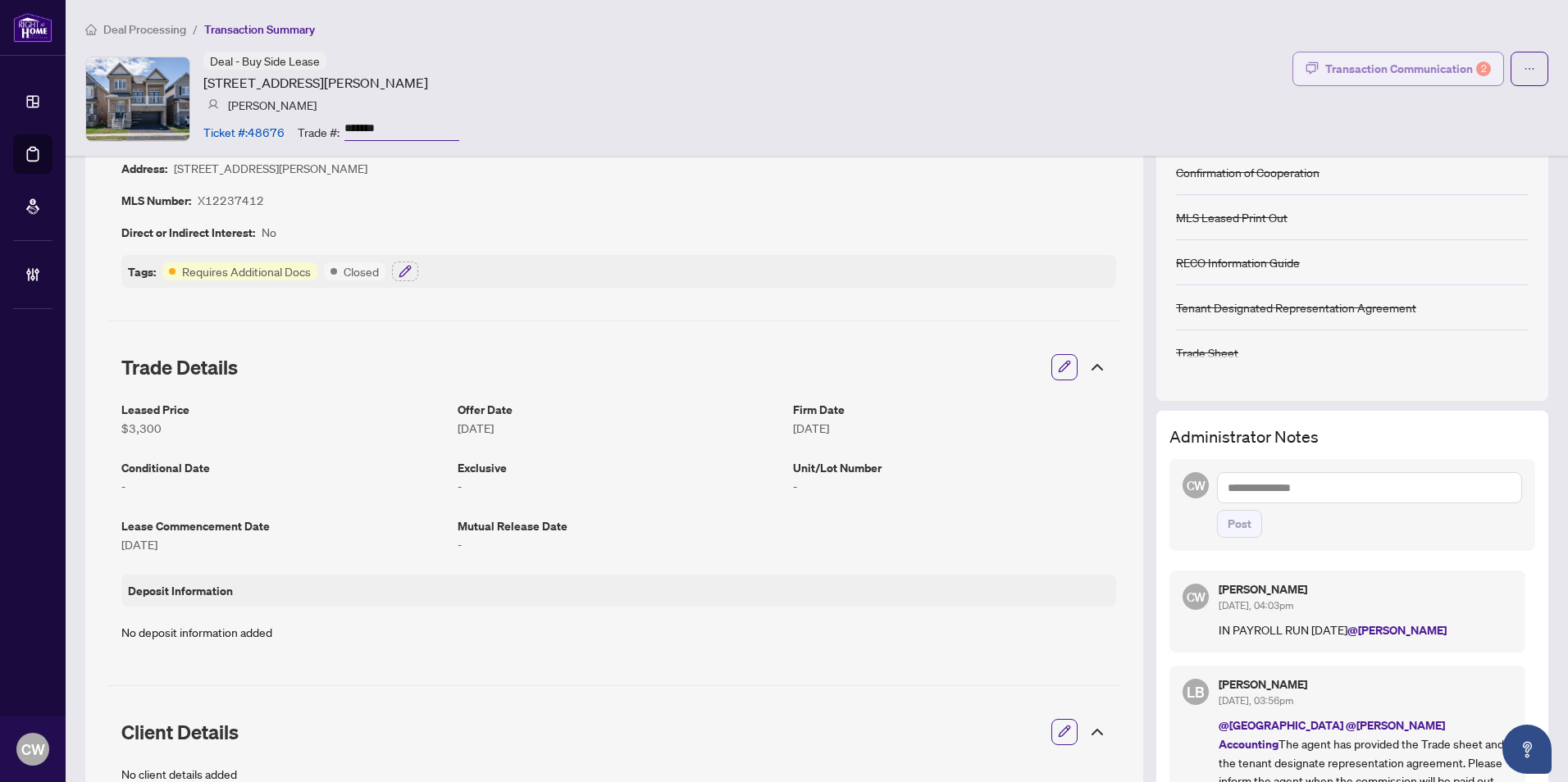
click at [1423, 65] on div "Transaction Communication 2" at bounding box center [1408, 68] width 166 height 26
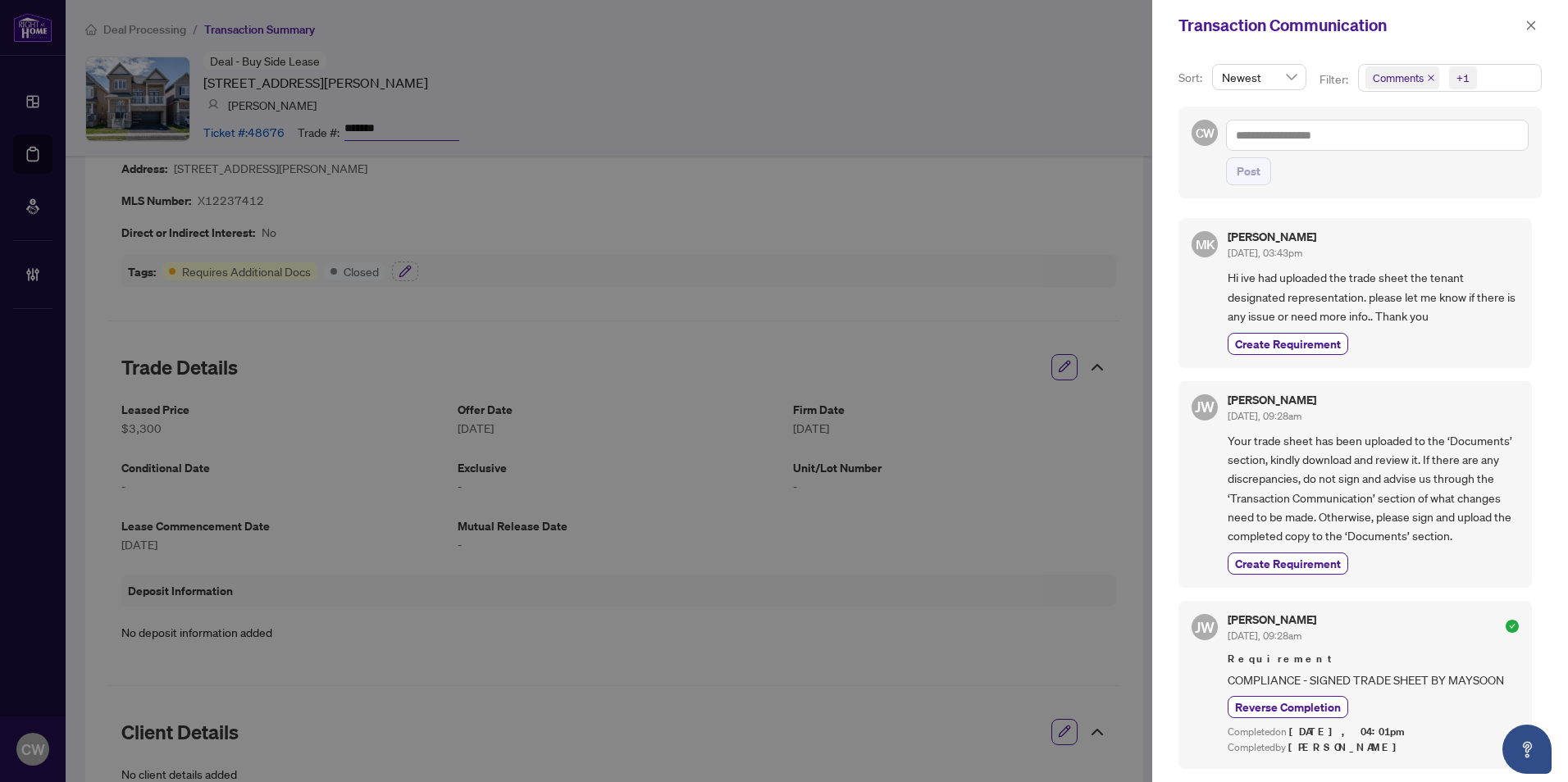
click at [1430, 78] on icon "close" at bounding box center [1431, 77] width 8 height 8
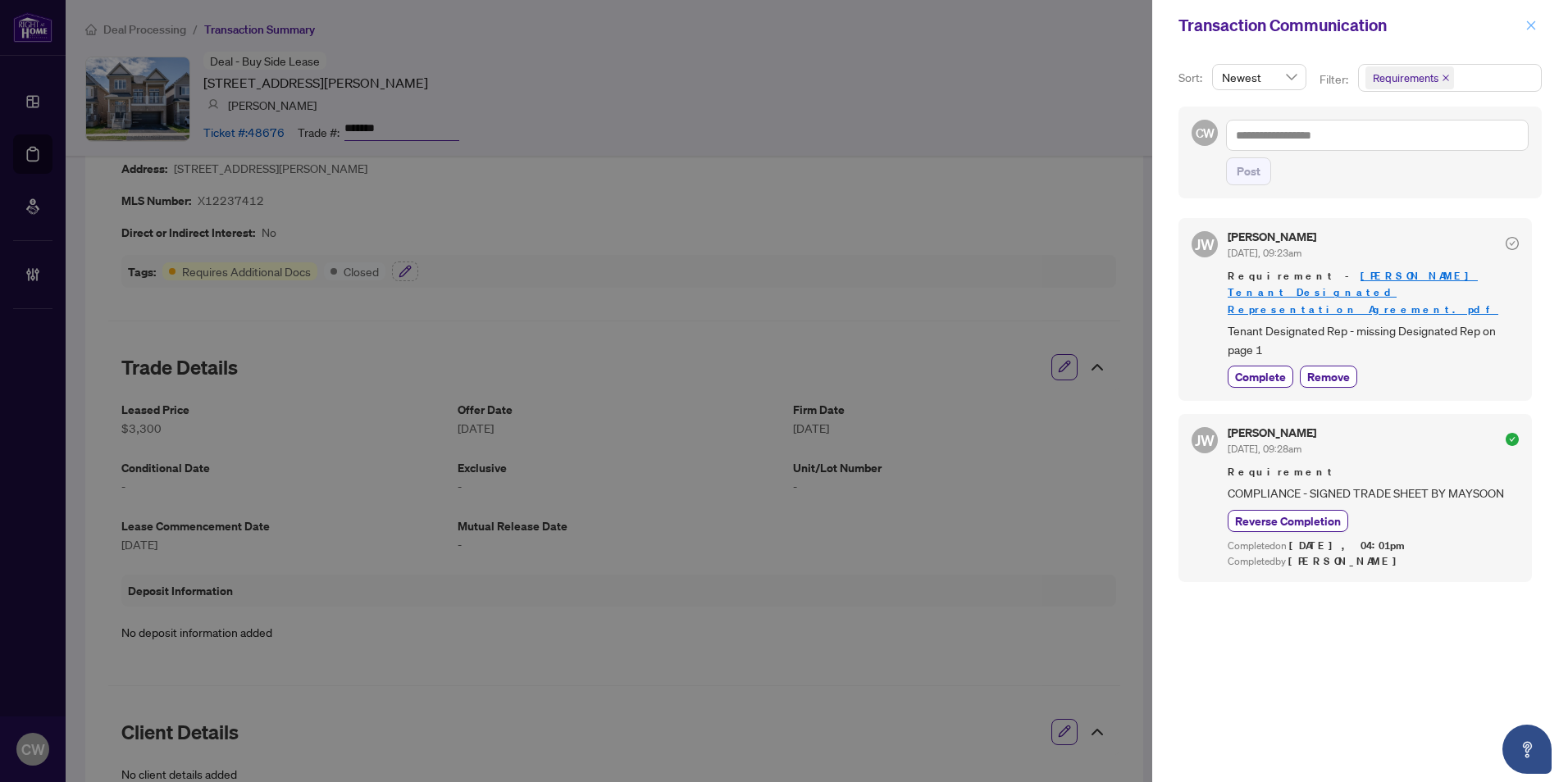
click at [1528, 23] on icon "close" at bounding box center [1531, 25] width 9 height 9
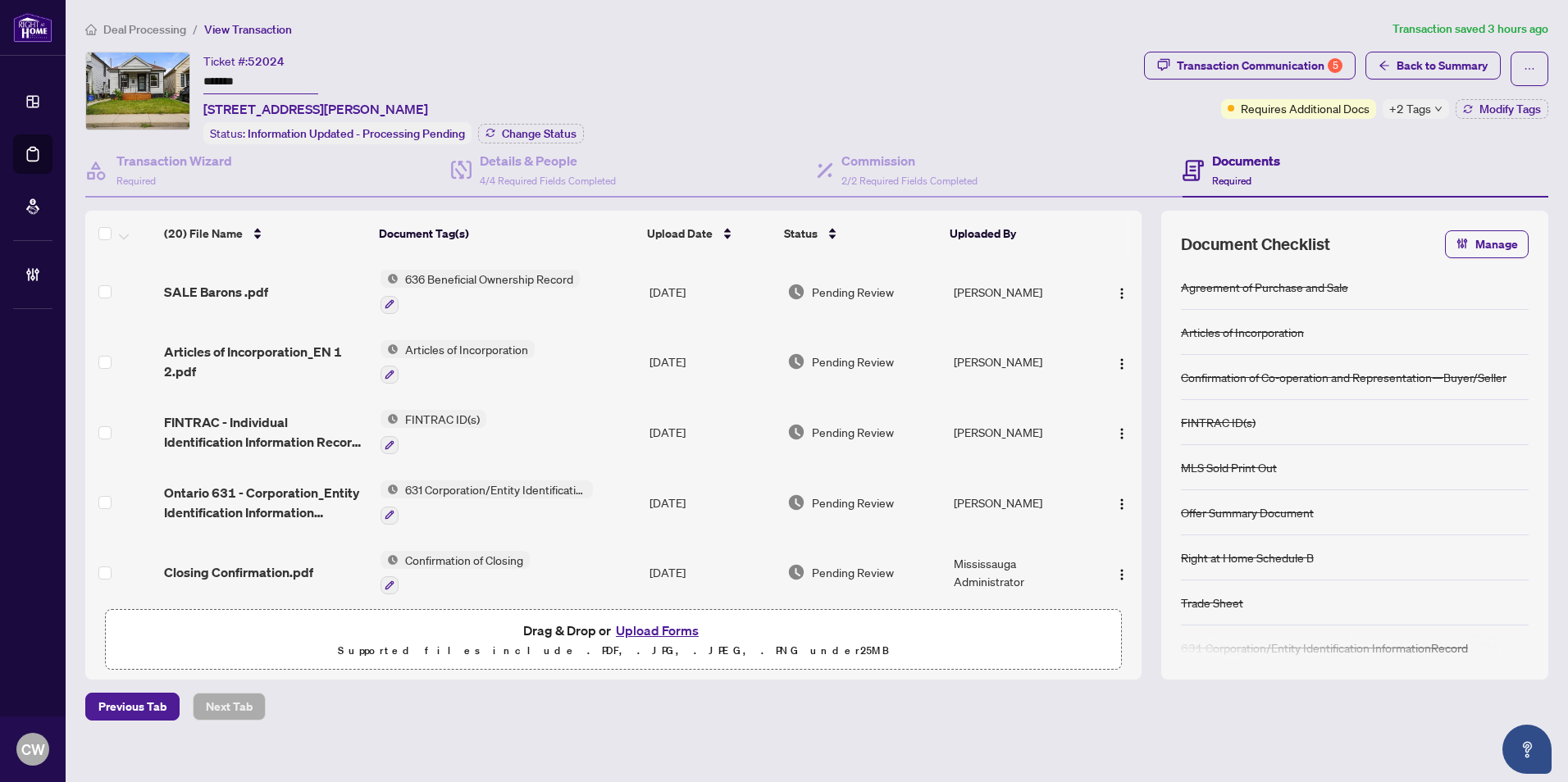
drag, startPoint x: 259, startPoint y: 78, endPoint x: 182, endPoint y: 78, distance: 77.0
click at [155, 77] on div "Ticket #: 52024 ******* 133 Barons Avenue, Hamilton, ON L8H 5A6, Canada Status:…" at bounding box center [611, 97] width 1052 height 92
click at [1510, 106] on span "Modify Tags" at bounding box center [1510, 109] width 62 height 12
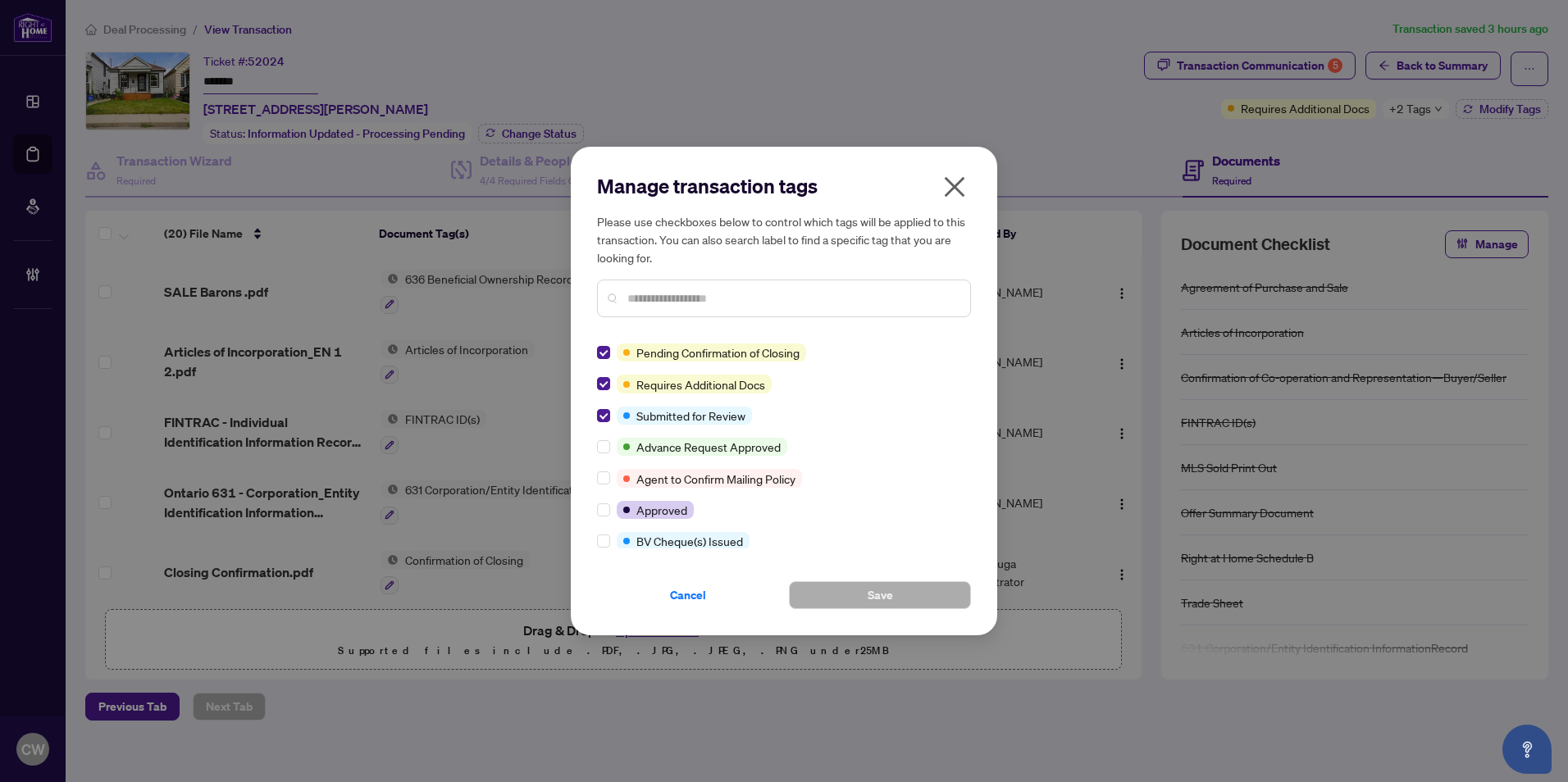
click at [954, 189] on icon "close" at bounding box center [955, 188] width 21 height 21
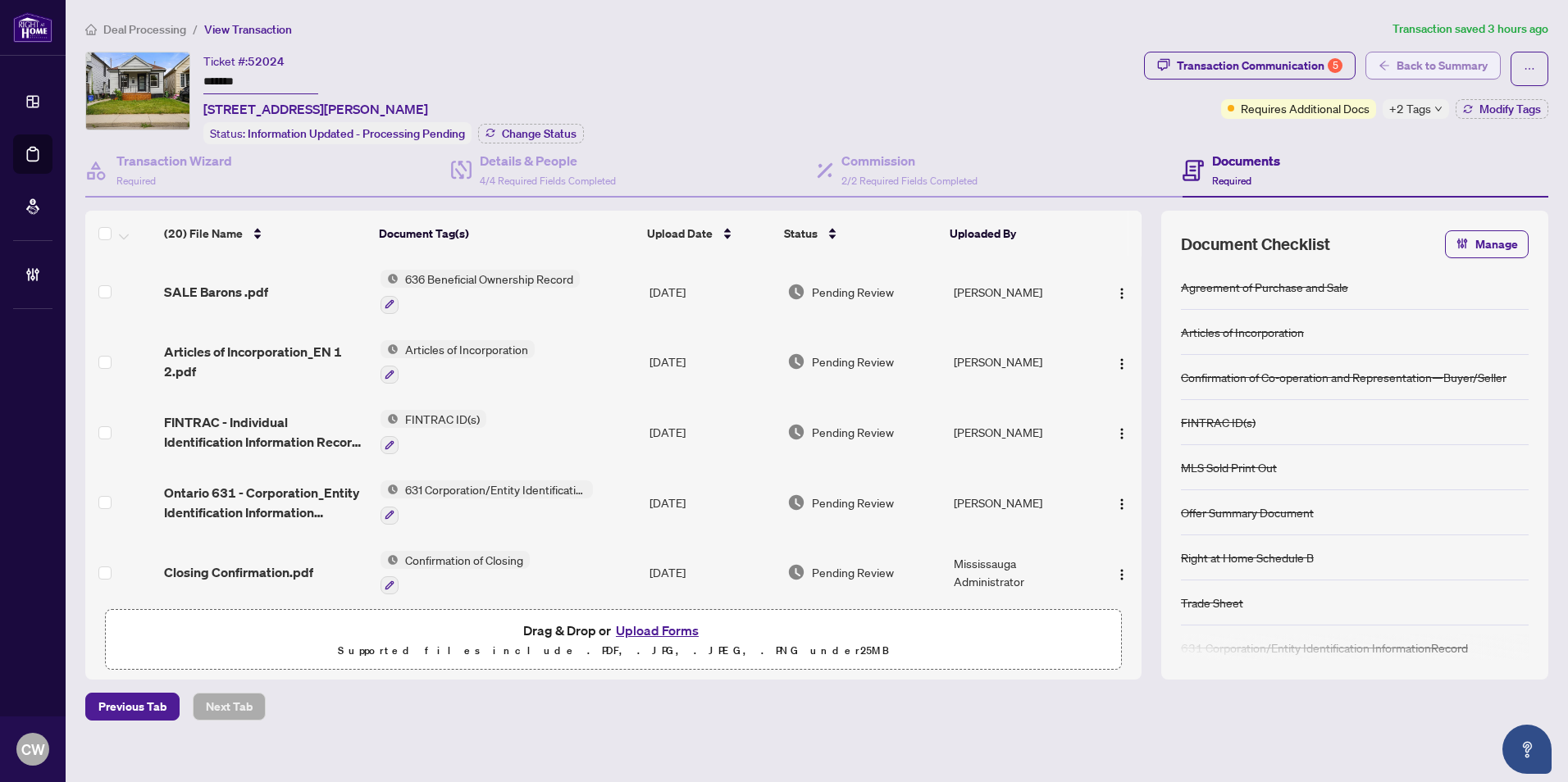
click at [1447, 64] on span "Back to Summary" at bounding box center [1442, 65] width 91 height 26
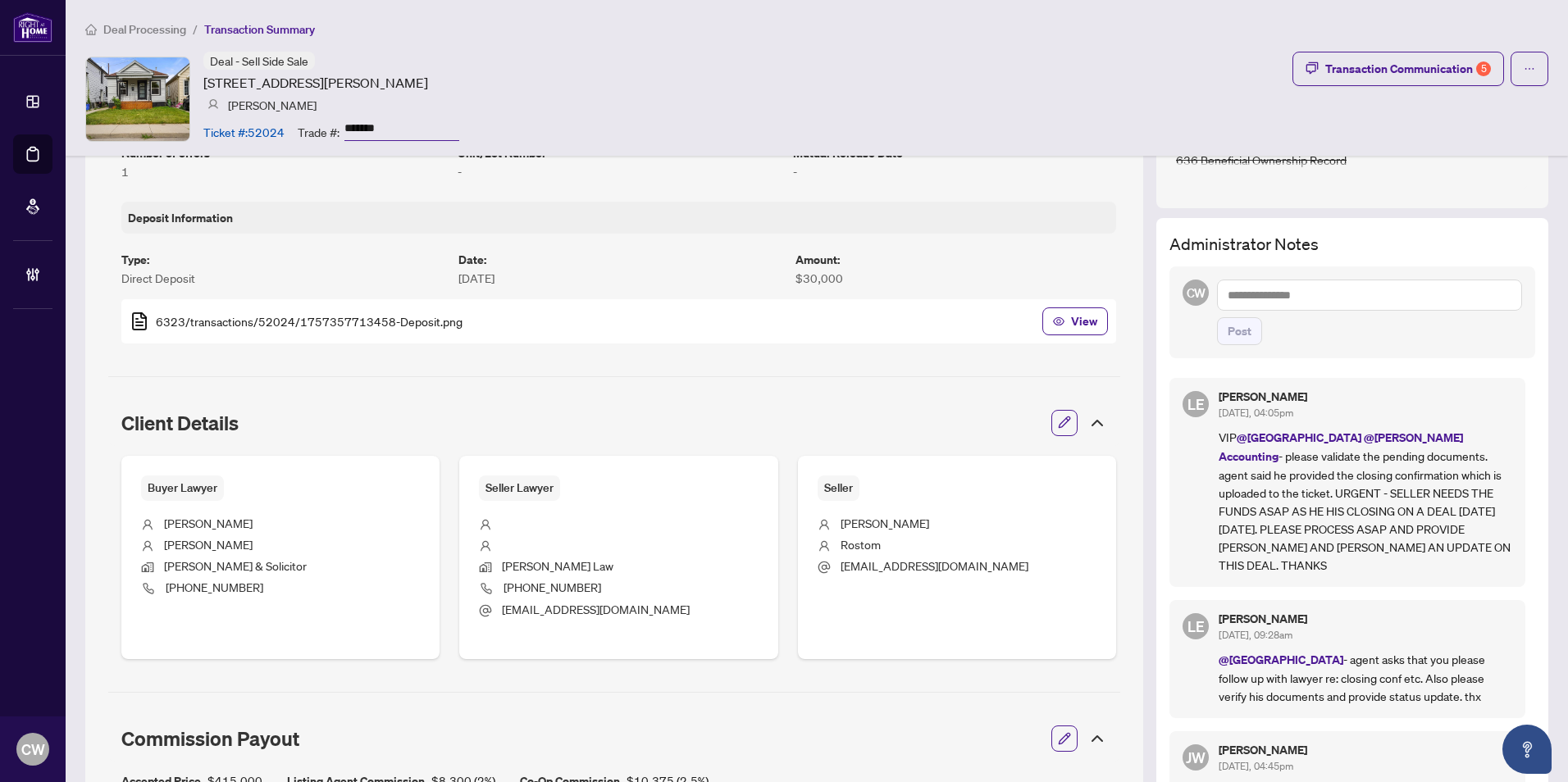
scroll to position [492, 0]
click at [1249, 293] on textarea at bounding box center [1369, 294] width 305 height 31
type textarea "*"
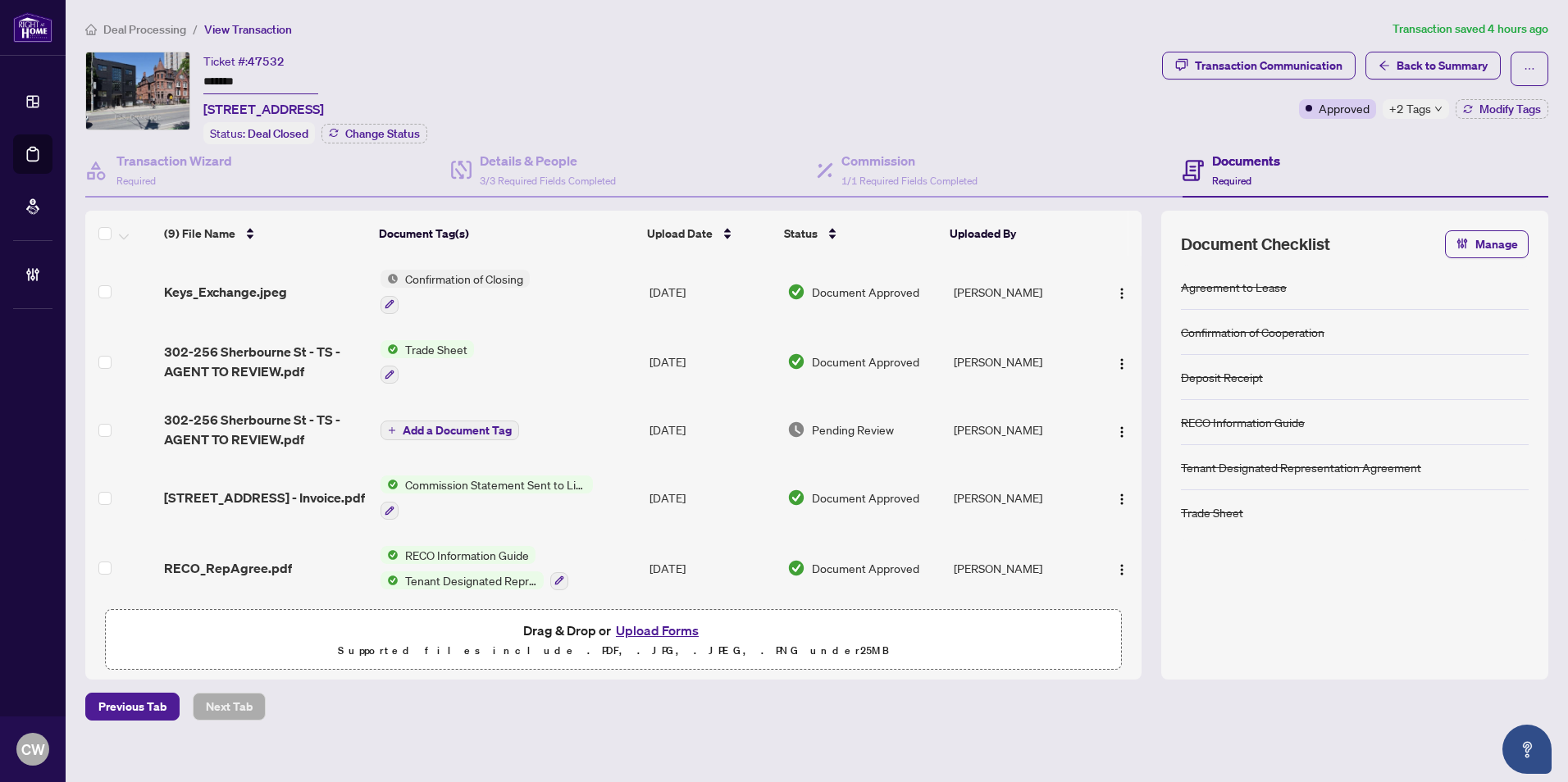
drag, startPoint x: 272, startPoint y: 84, endPoint x: 179, endPoint y: 76, distance: 93.3
click at [179, 76] on div "Ticket #: 47532 ******* 302-256 Sherbourne St, Toronto, Ontario M5A 2S1, Canada…" at bounding box center [620, 97] width 1071 height 92
click at [1460, 66] on span "Back to Summary" at bounding box center [1442, 65] width 91 height 26
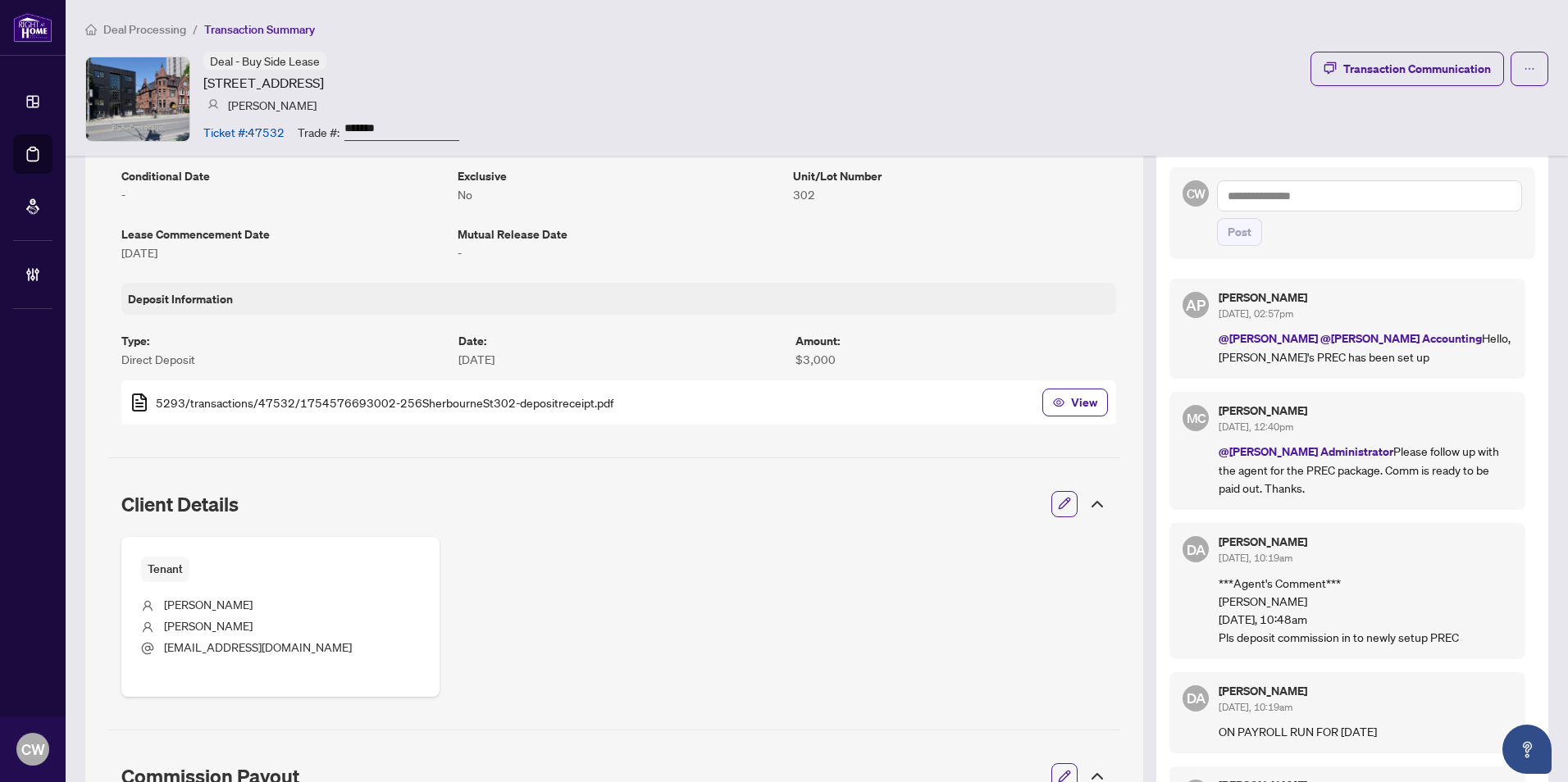
scroll to position [328, 0]
